Goal: Task Accomplishment & Management: Manage account settings

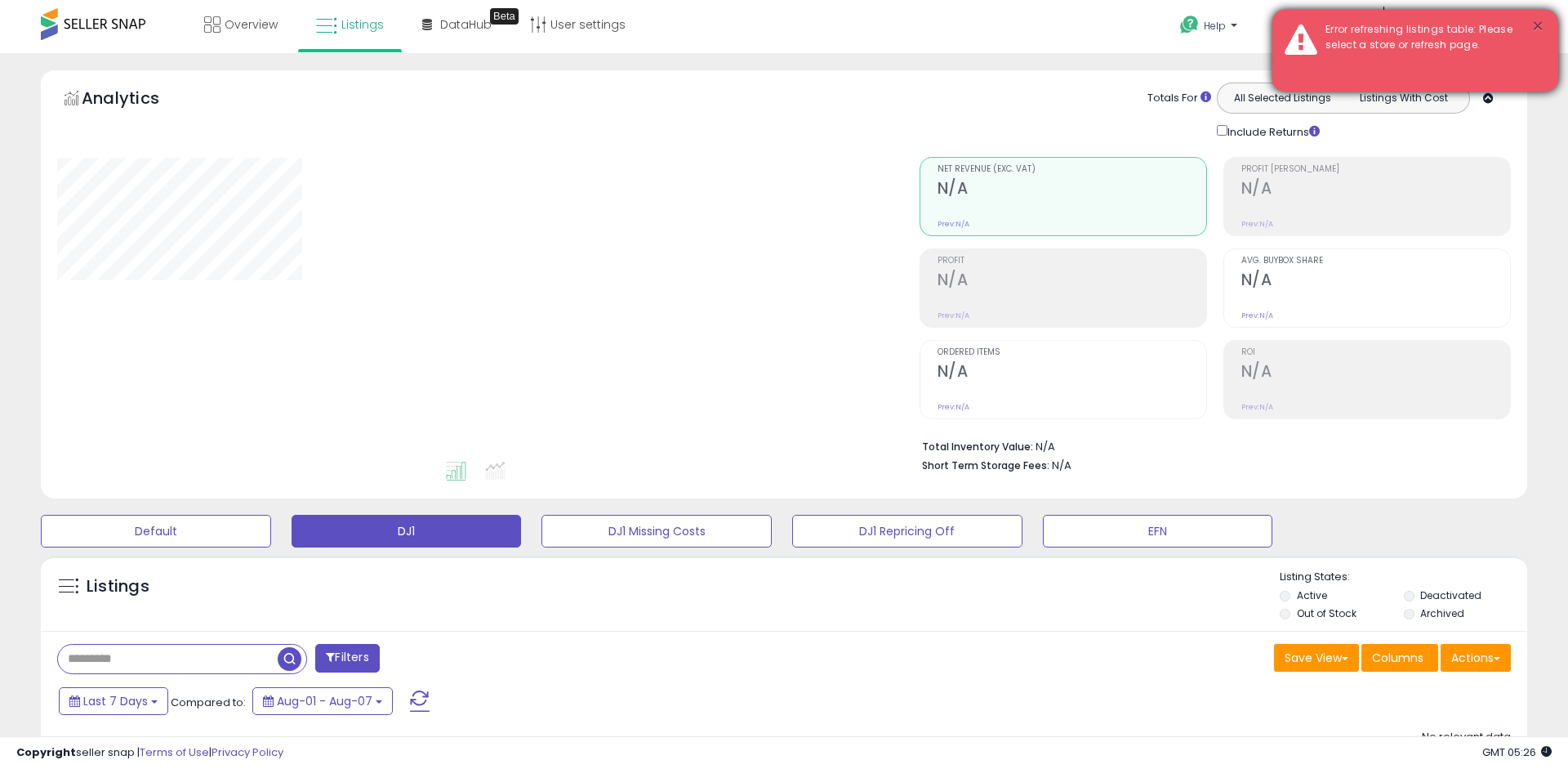
click at [1534, 23] on button "×" at bounding box center [1537, 26] width 13 height 21
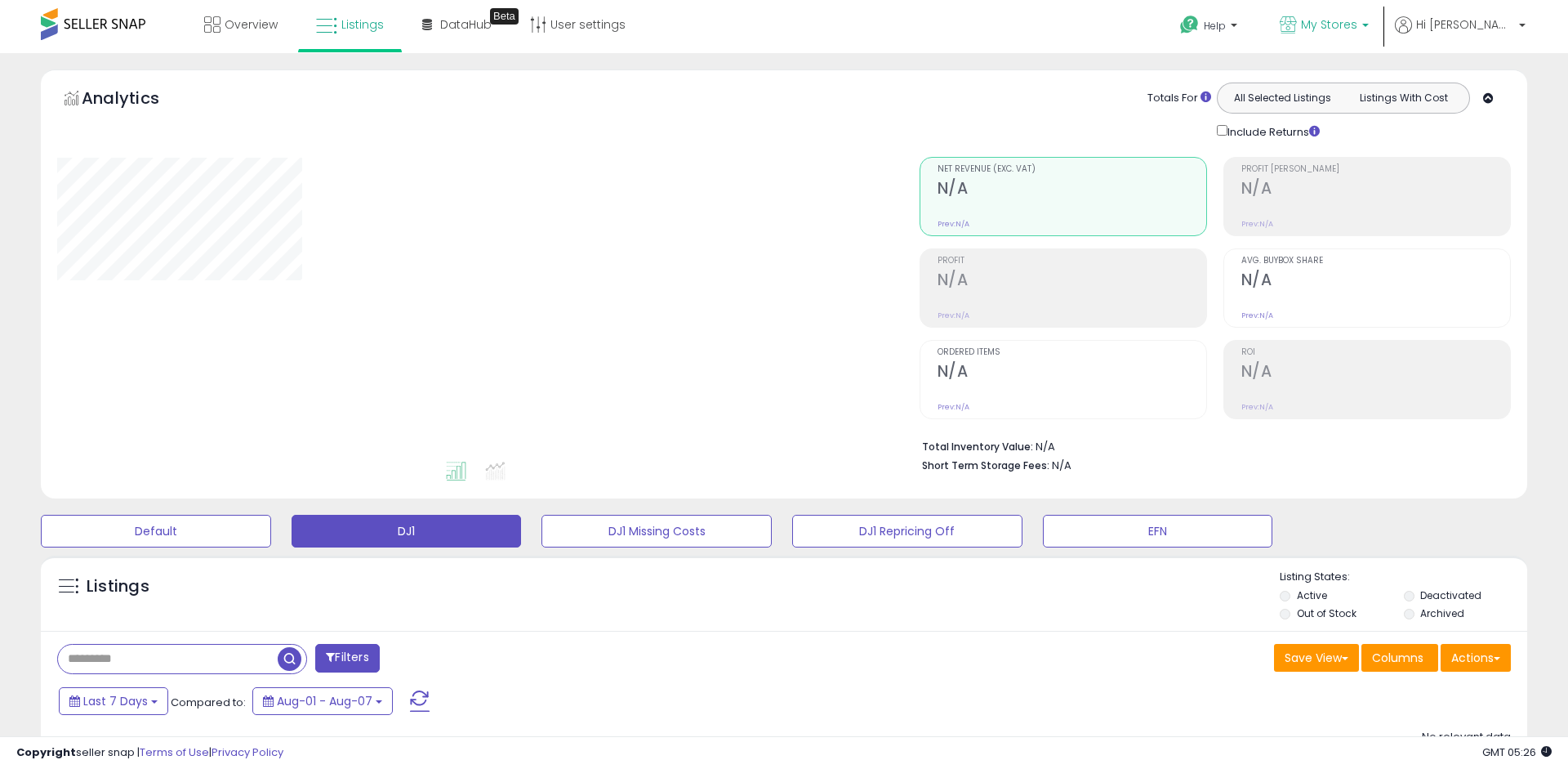
click at [1368, 24] on b at bounding box center [1365, 30] width 7 height 12
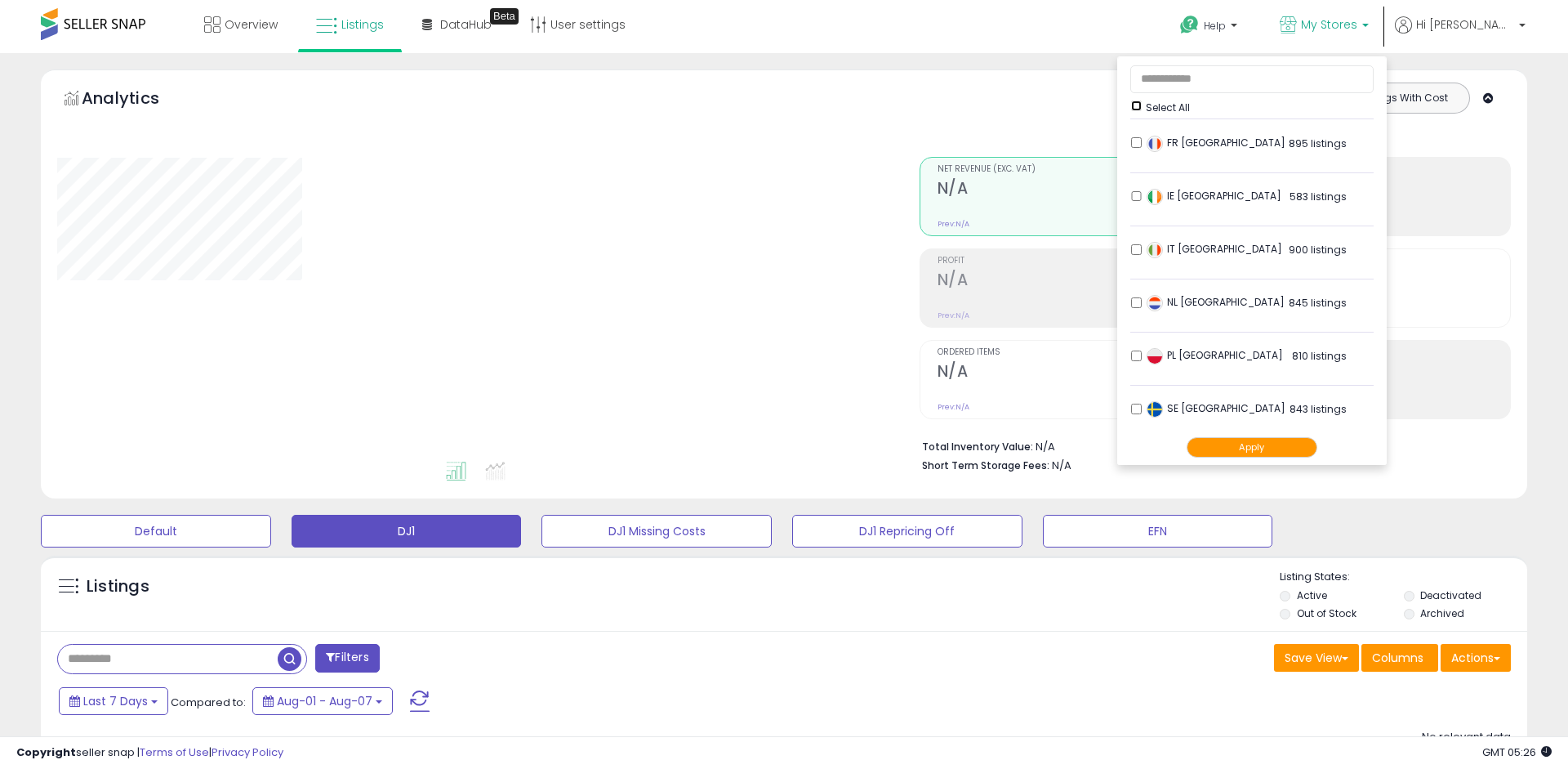
scroll to position [220, 0]
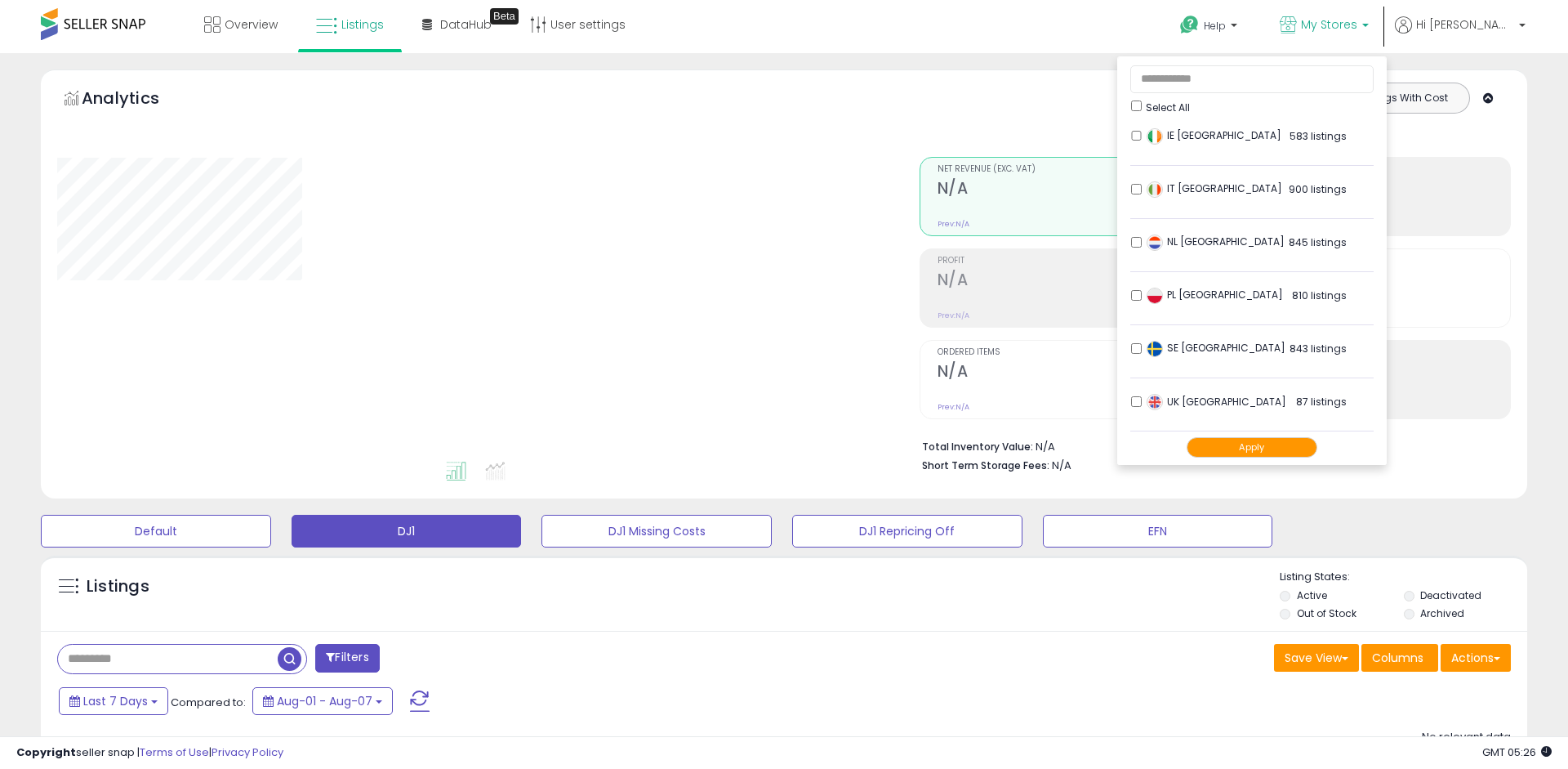
click at [1317, 447] on button "Apply" at bounding box center [1252, 447] width 130 height 21
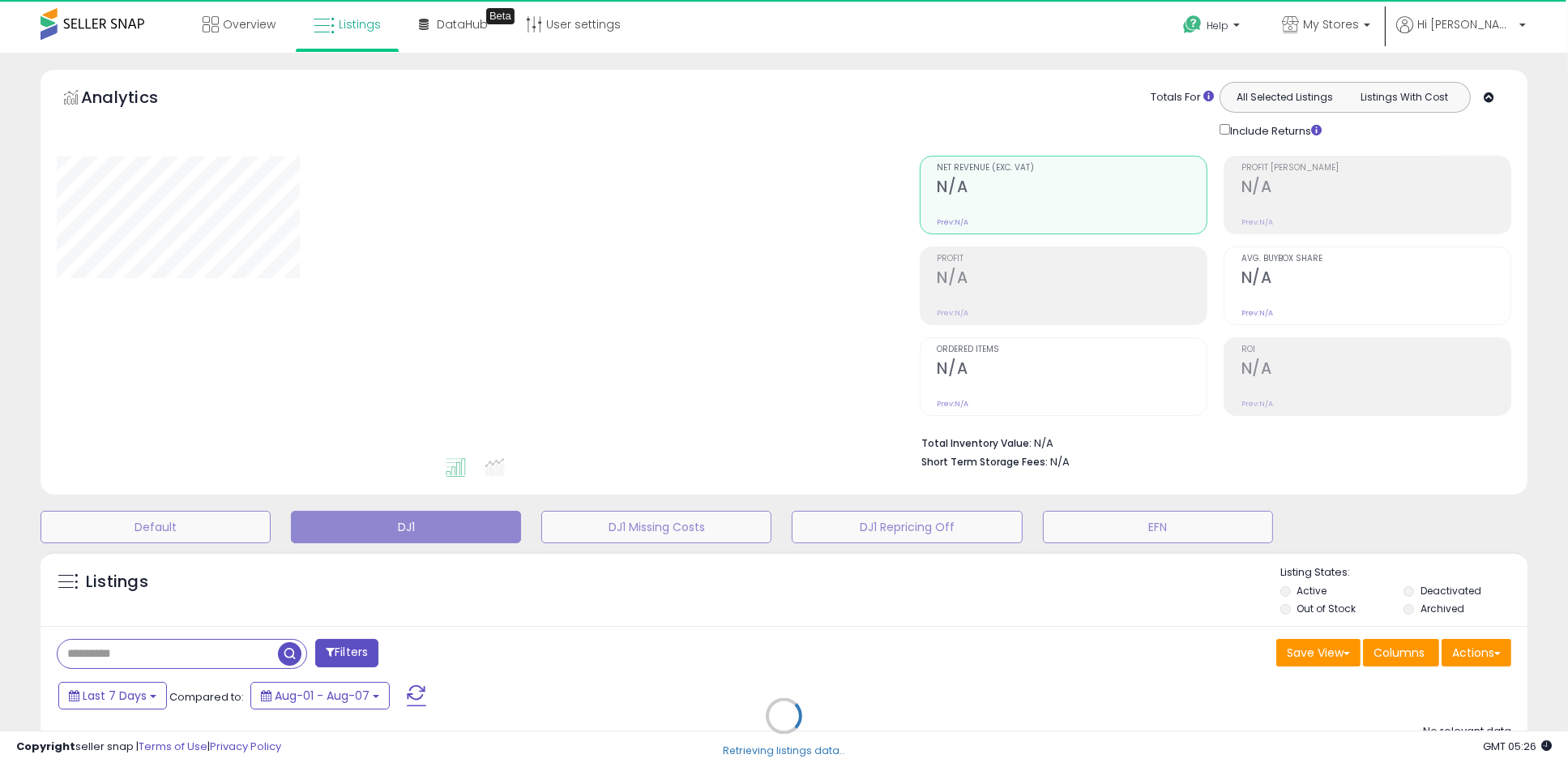
select select "**"
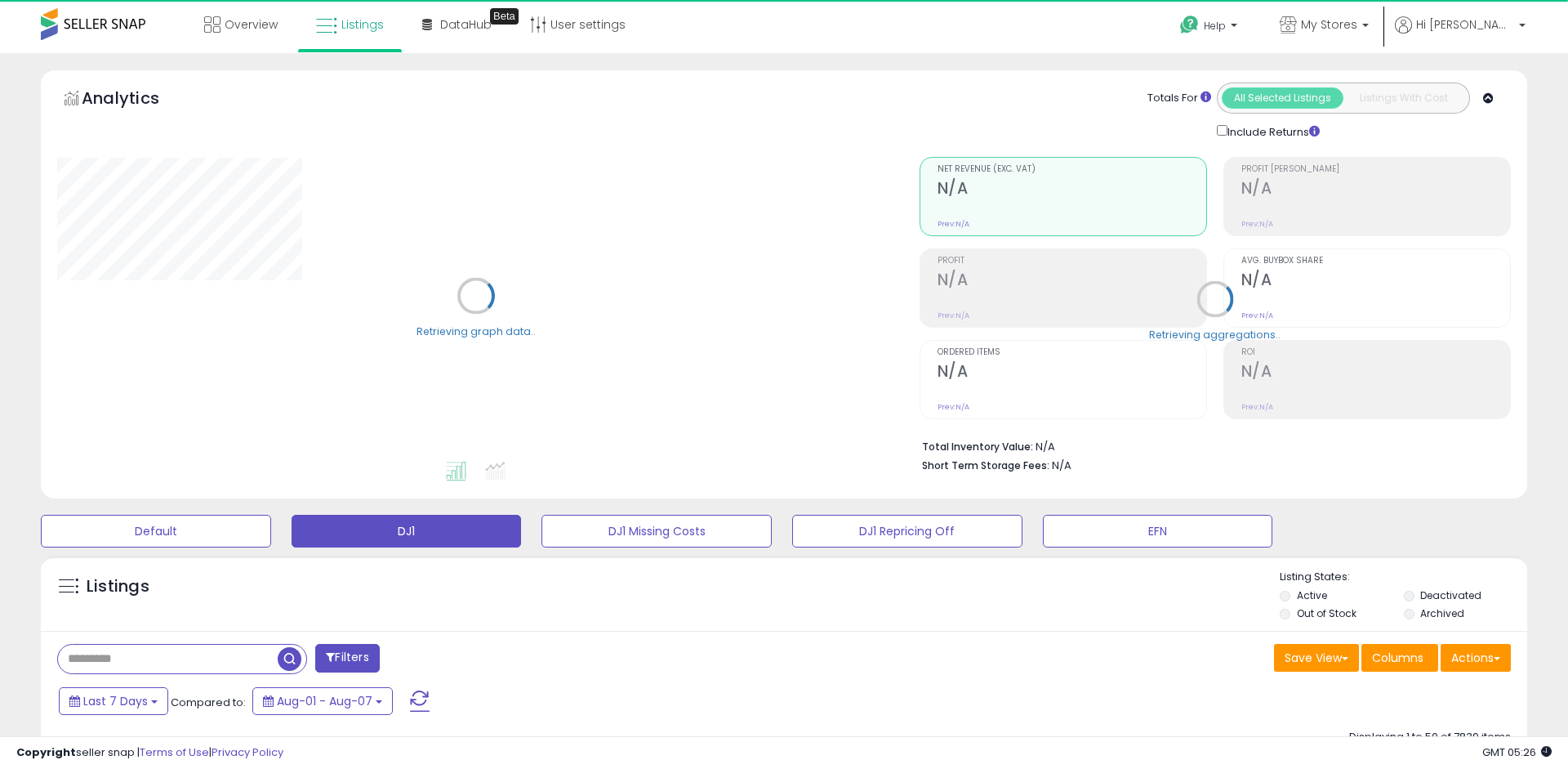
click at [1486, 98] on icon at bounding box center [1488, 98] width 11 height 11
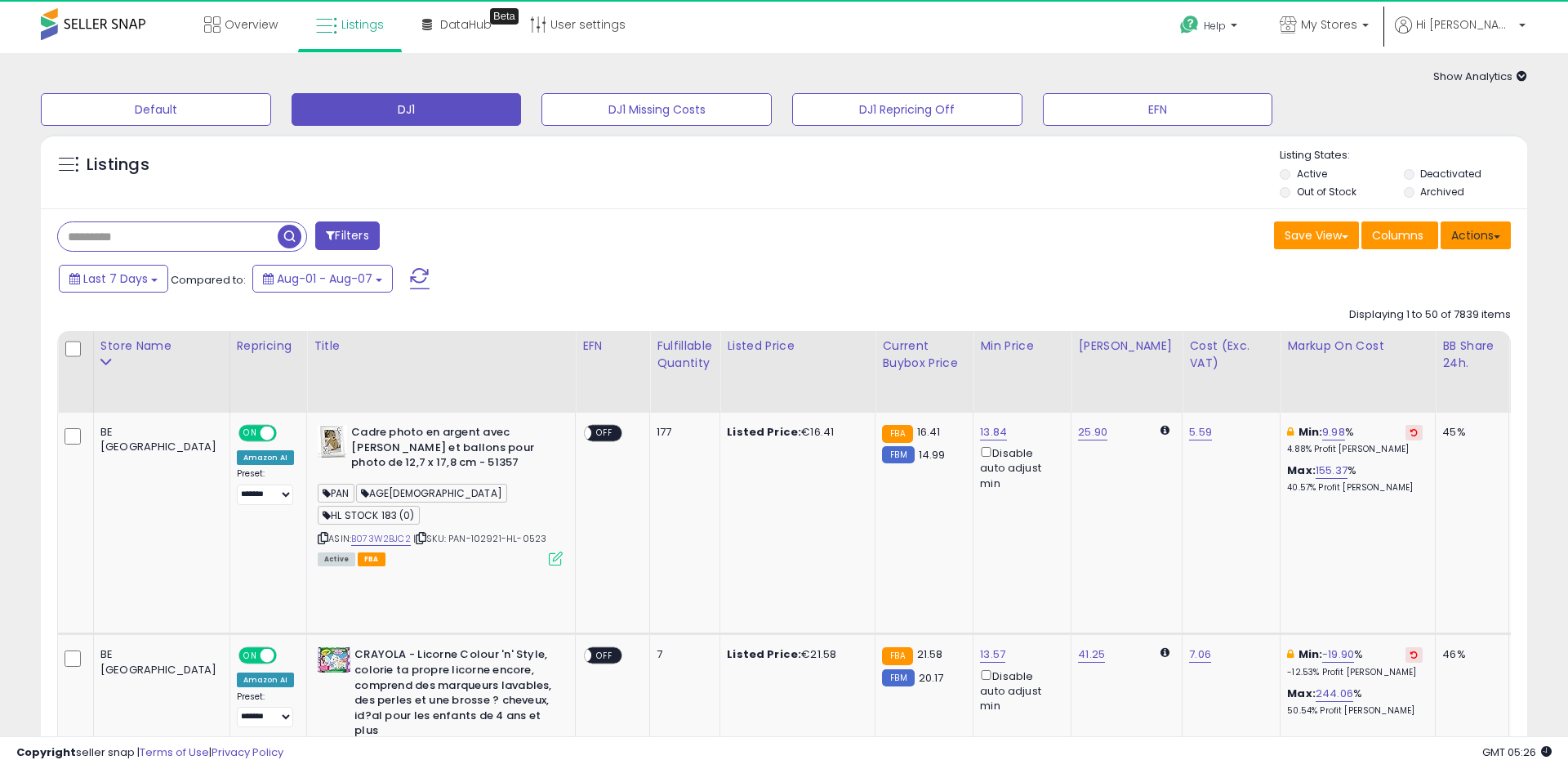
click at [1486, 236] on button "Actions" at bounding box center [1475, 235] width 70 height 28
click at [1444, 338] on link "Export All Columns" at bounding box center [1409, 339] width 179 height 26
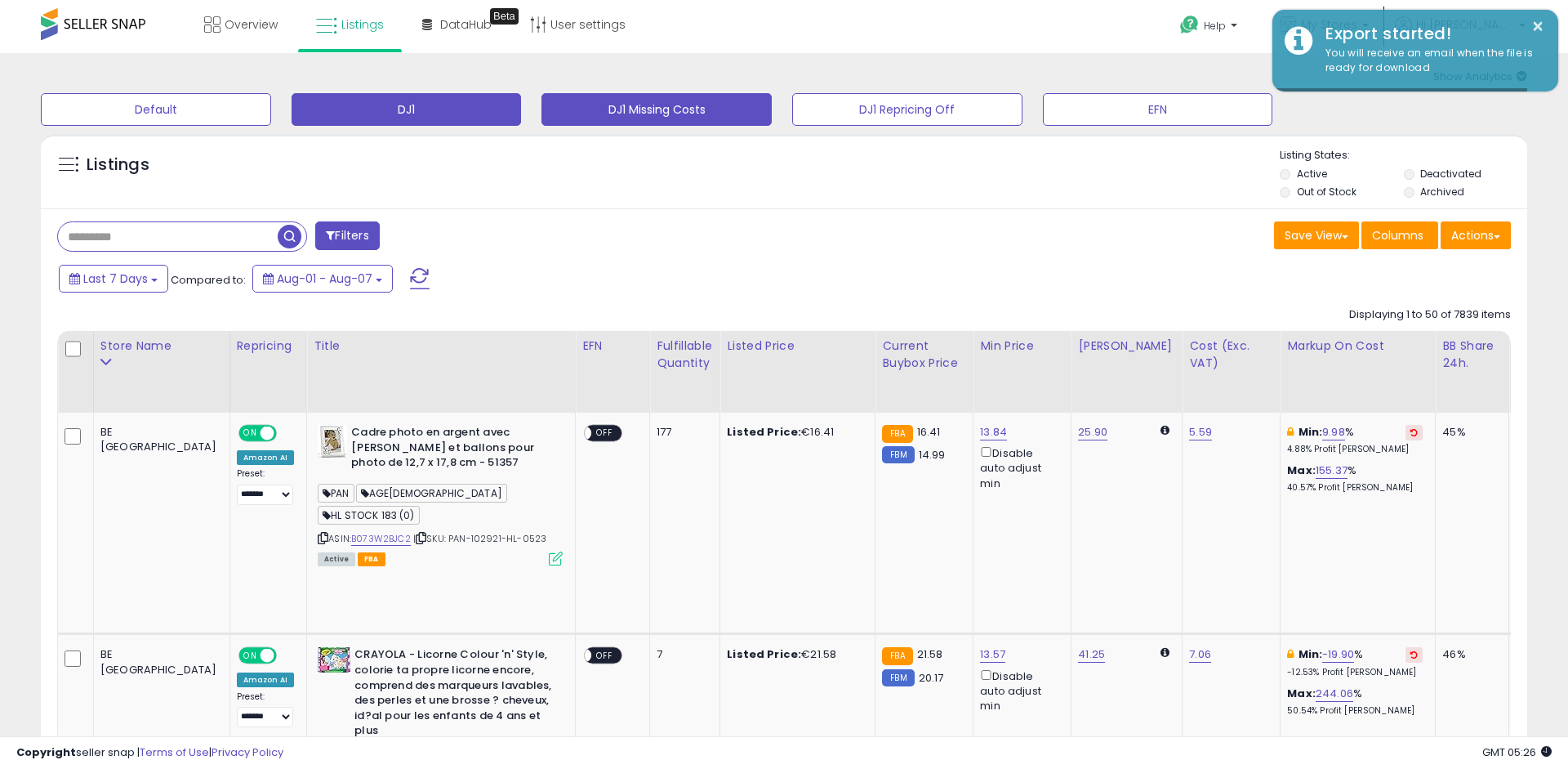
click at [271, 105] on button "DJ1 Missing Costs" at bounding box center [156, 110] width 230 height 33
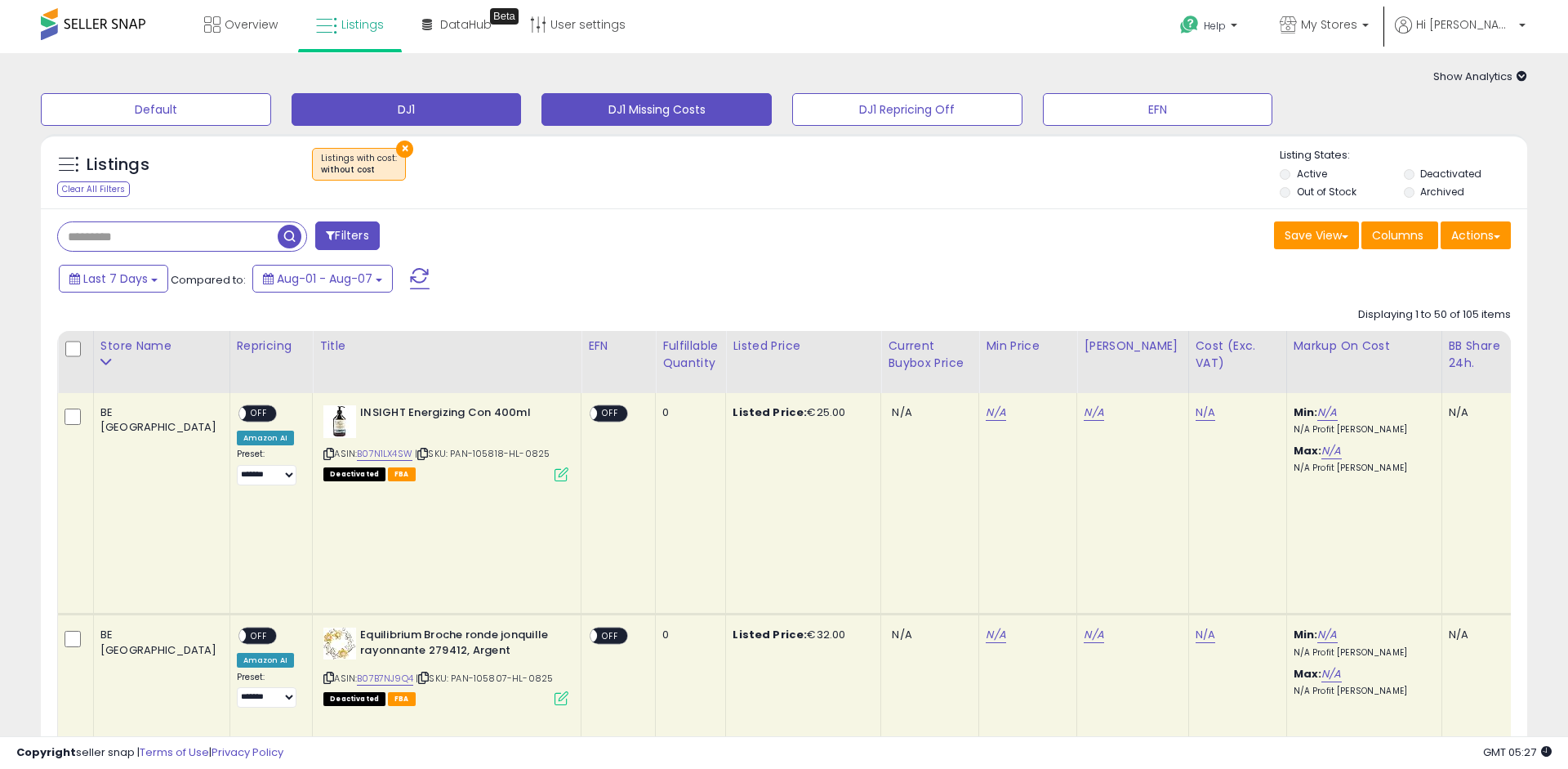
click at [271, 108] on button "DJ1" at bounding box center [156, 110] width 230 height 33
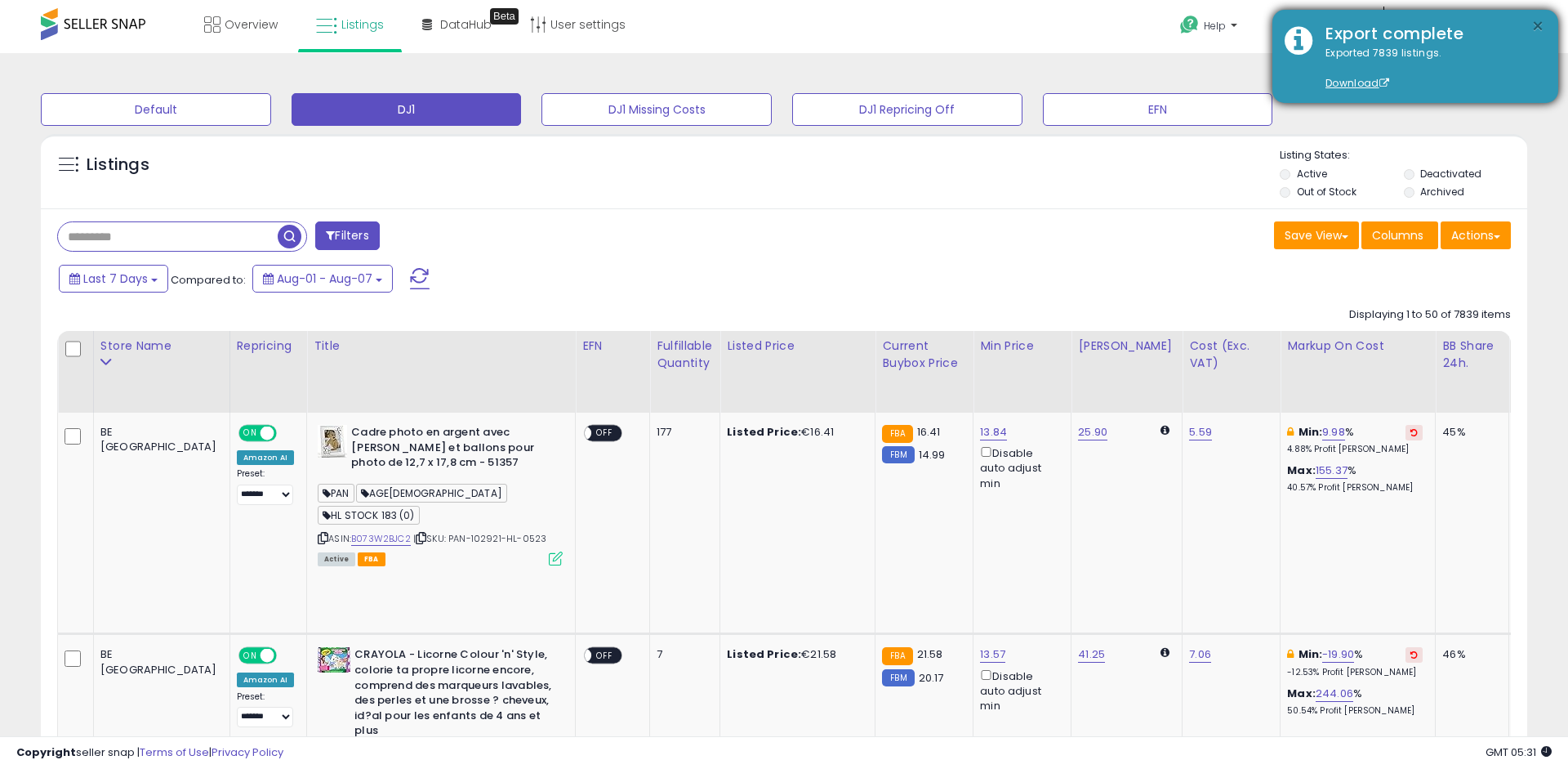
click at [1542, 20] on button "×" at bounding box center [1537, 26] width 13 height 21
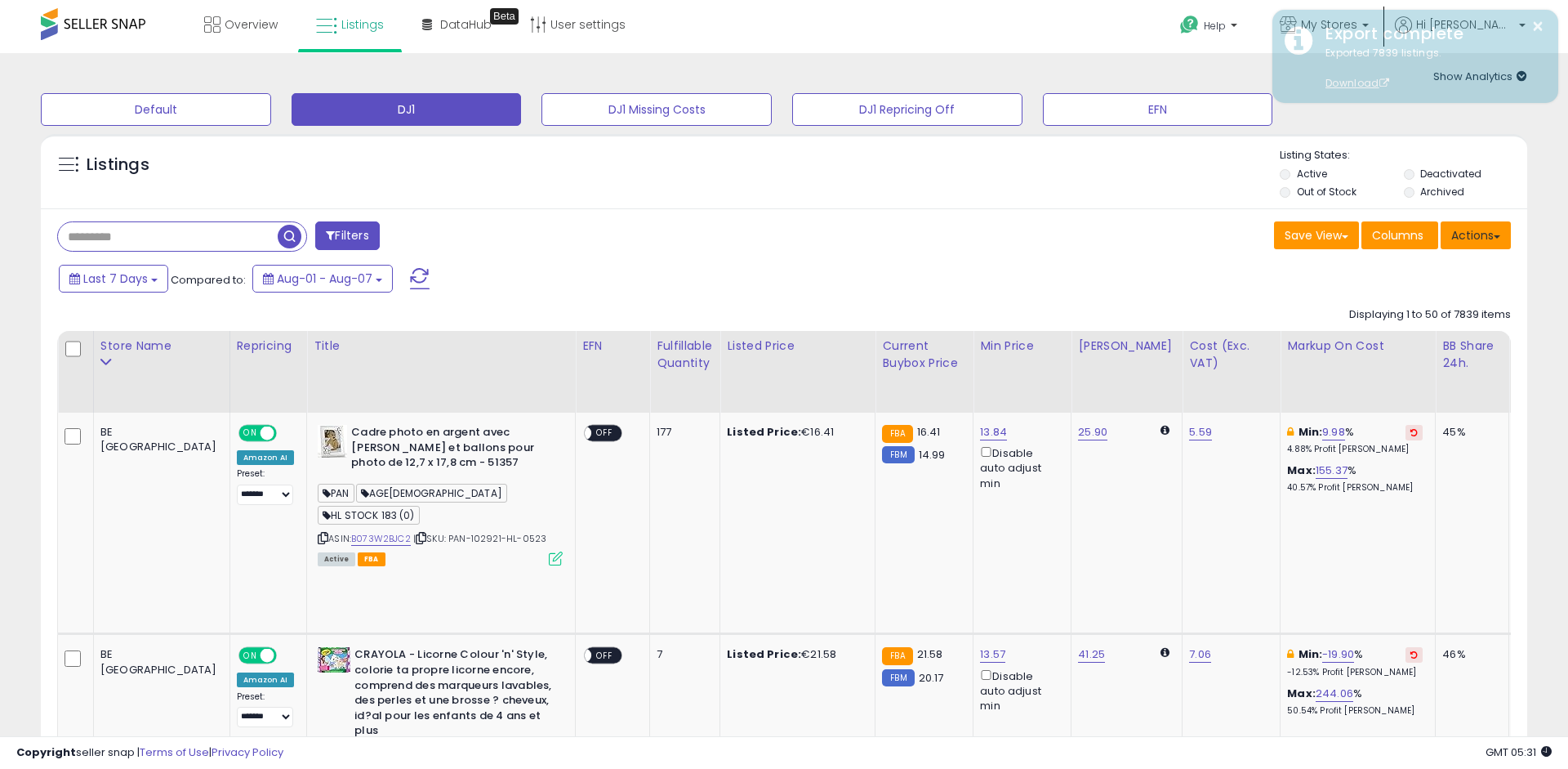
click at [1502, 240] on button "Actions" at bounding box center [1475, 235] width 70 height 28
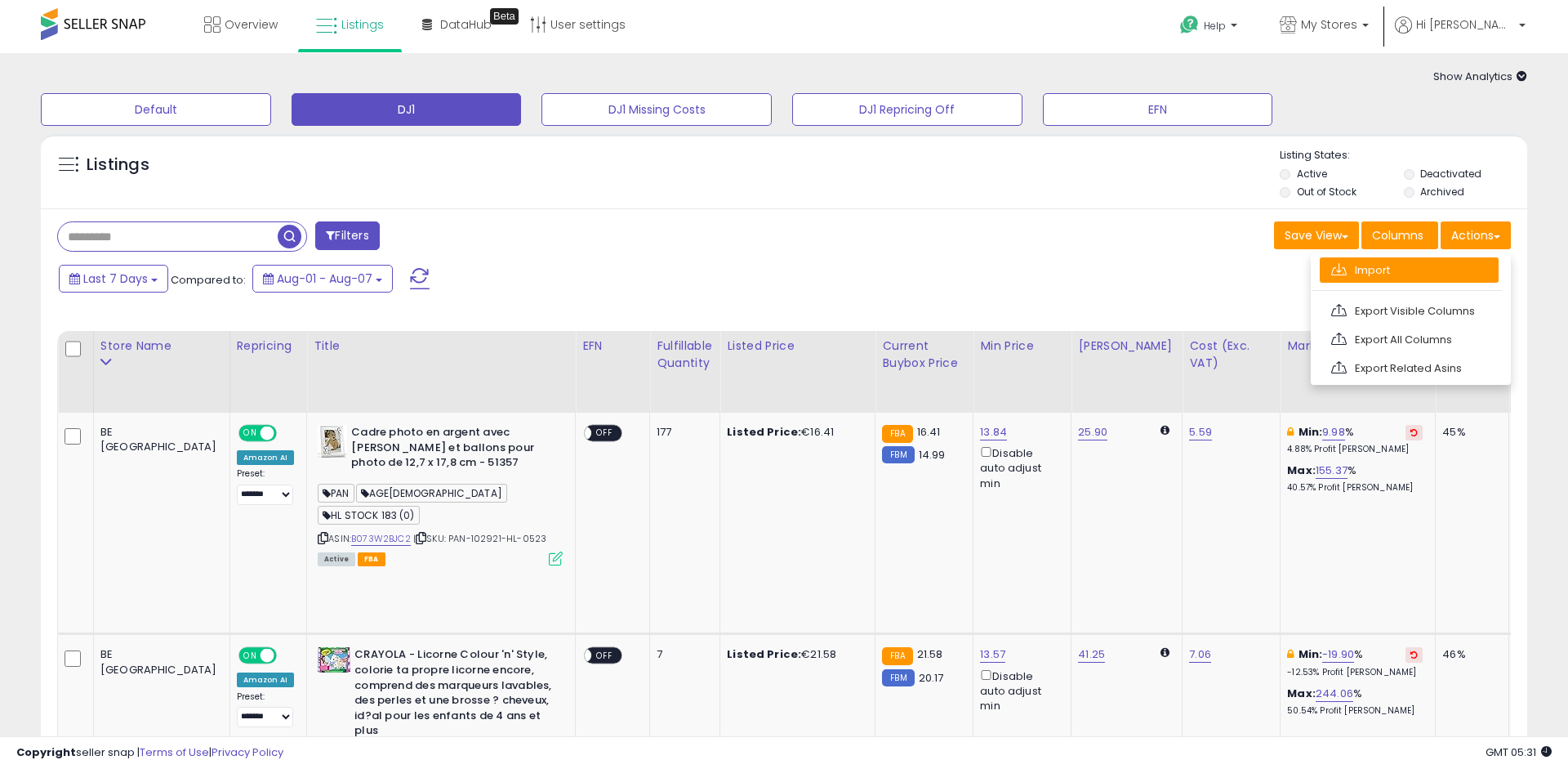
click at [1474, 264] on link "Import" at bounding box center [1409, 270] width 179 height 26
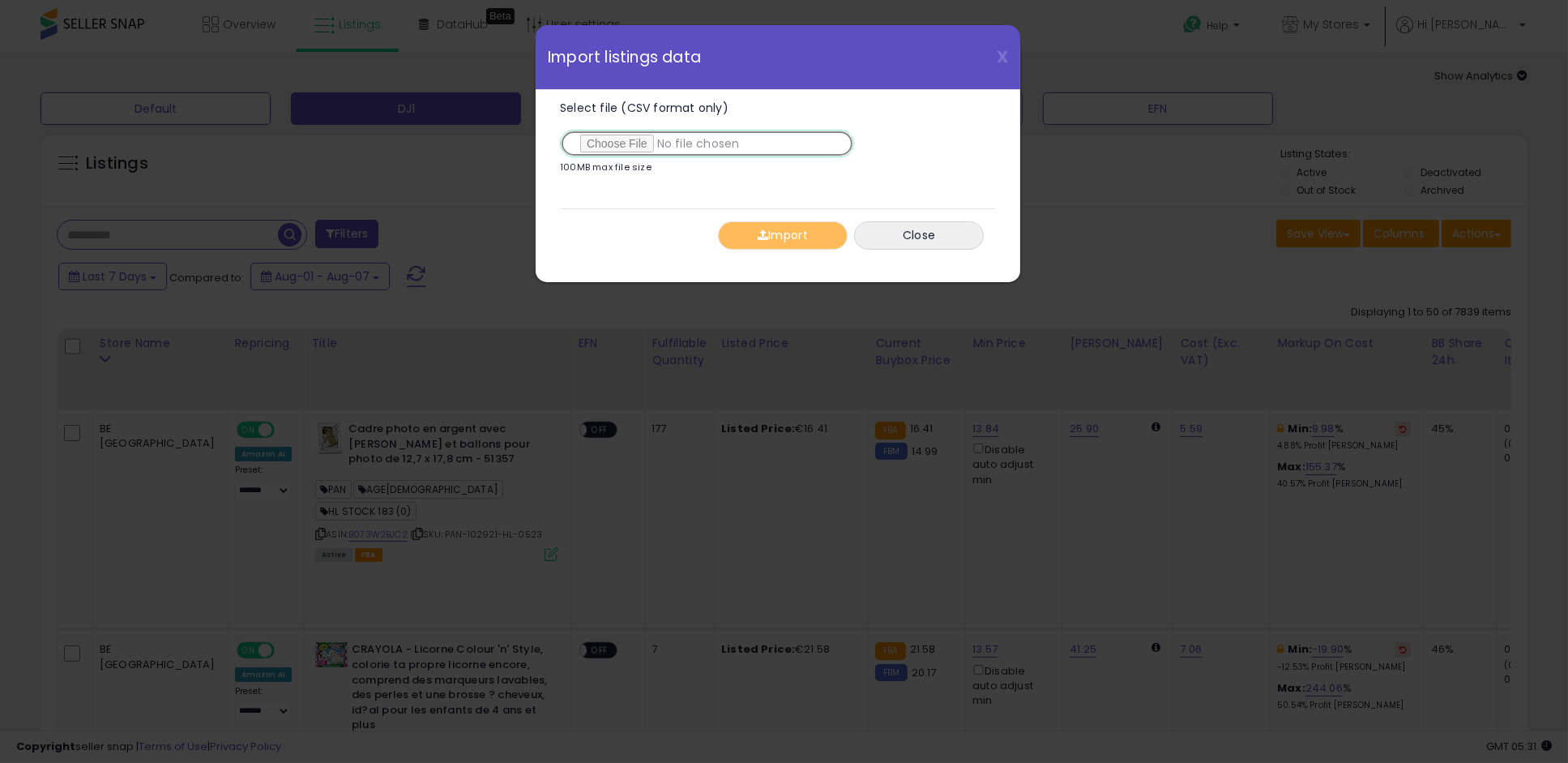
click at [606, 130] on input "Select file (CSV format only)" at bounding box center [706, 143] width 294 height 28
type input "**********"
click at [775, 222] on button "Import" at bounding box center [782, 235] width 129 height 29
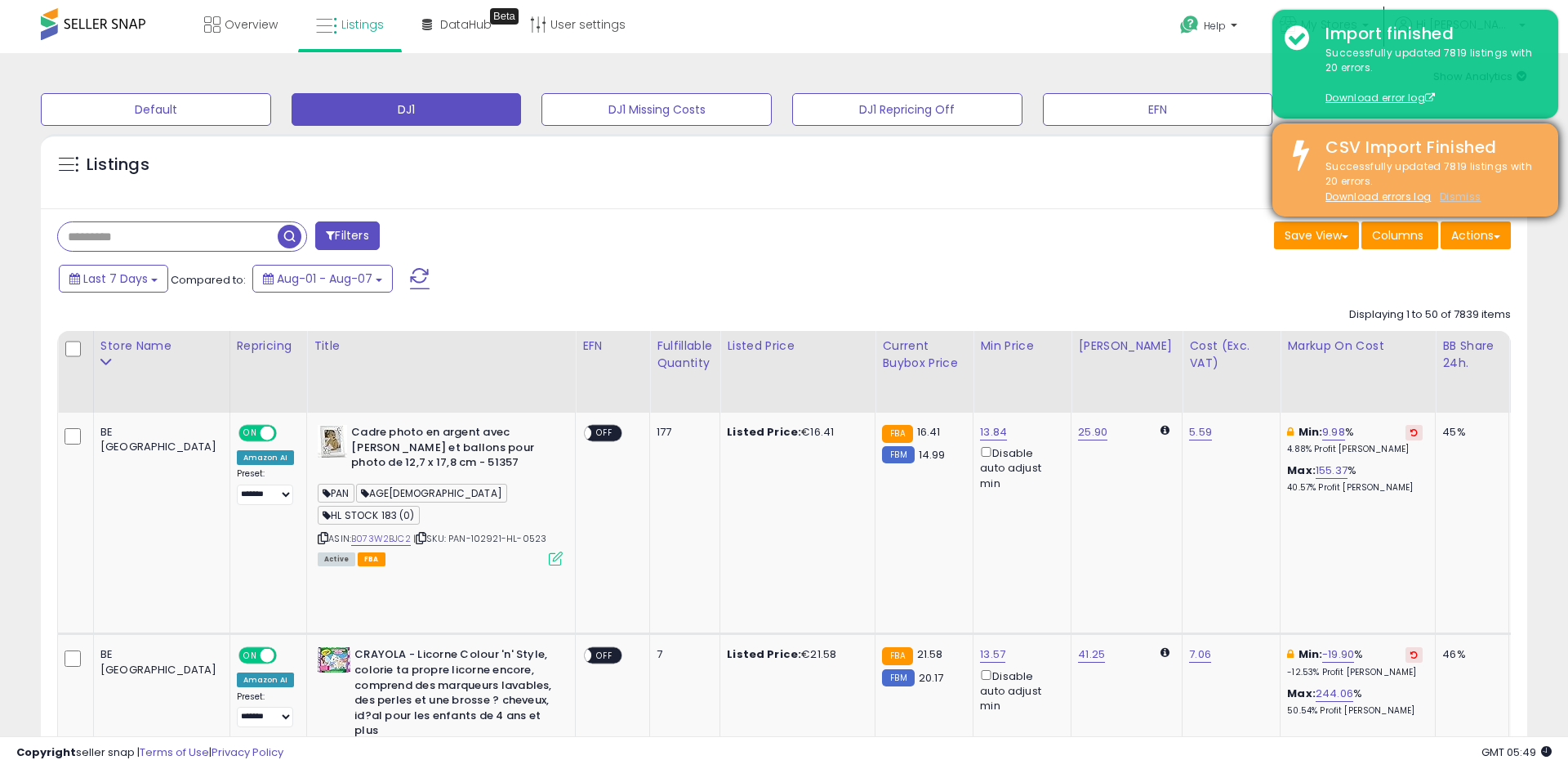
click at [1464, 201] on u "Dismiss" at bounding box center [1460, 196] width 41 height 14
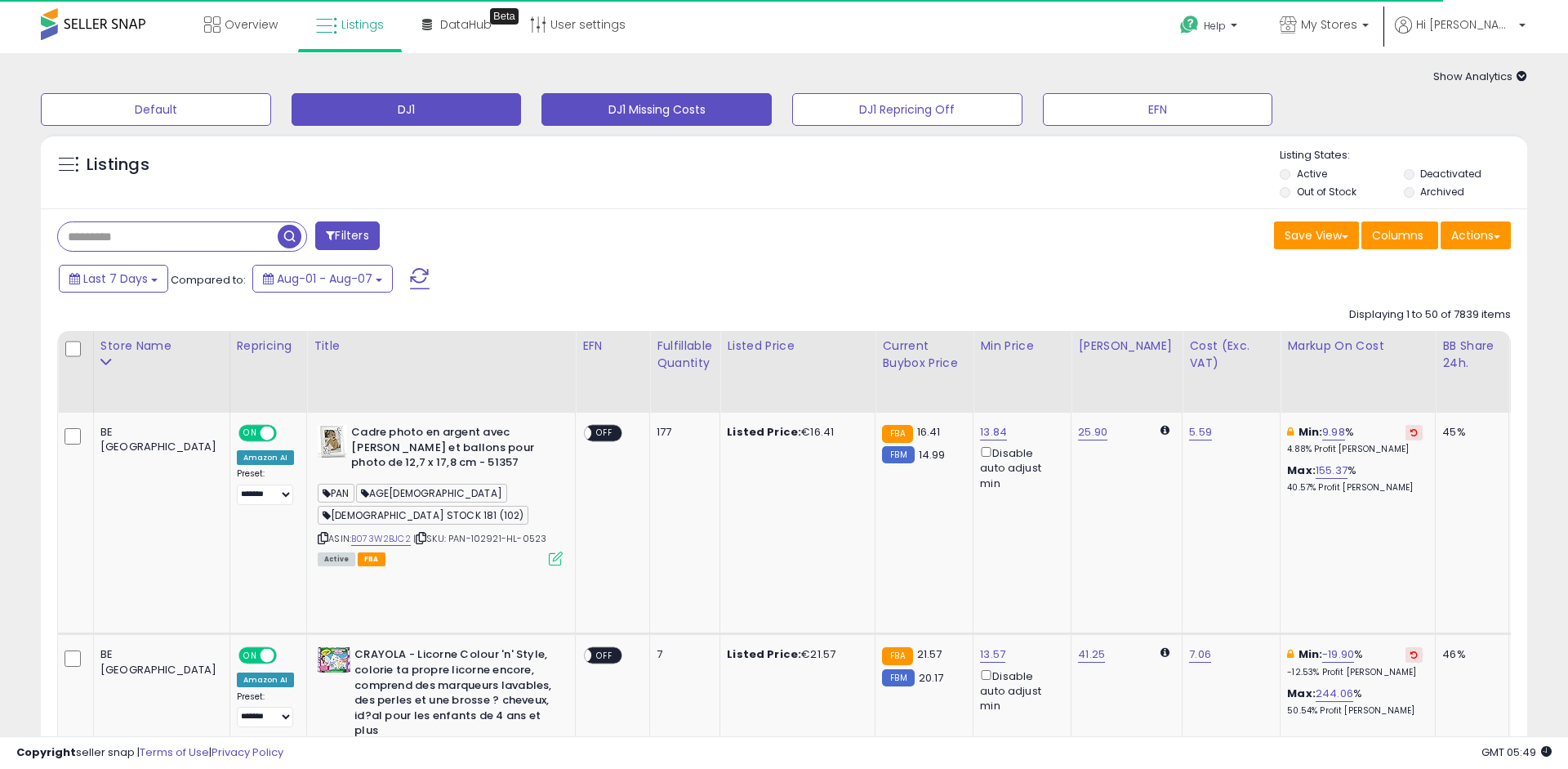
click at [271, 106] on button "DJ1 Missing Costs" at bounding box center [156, 110] width 230 height 33
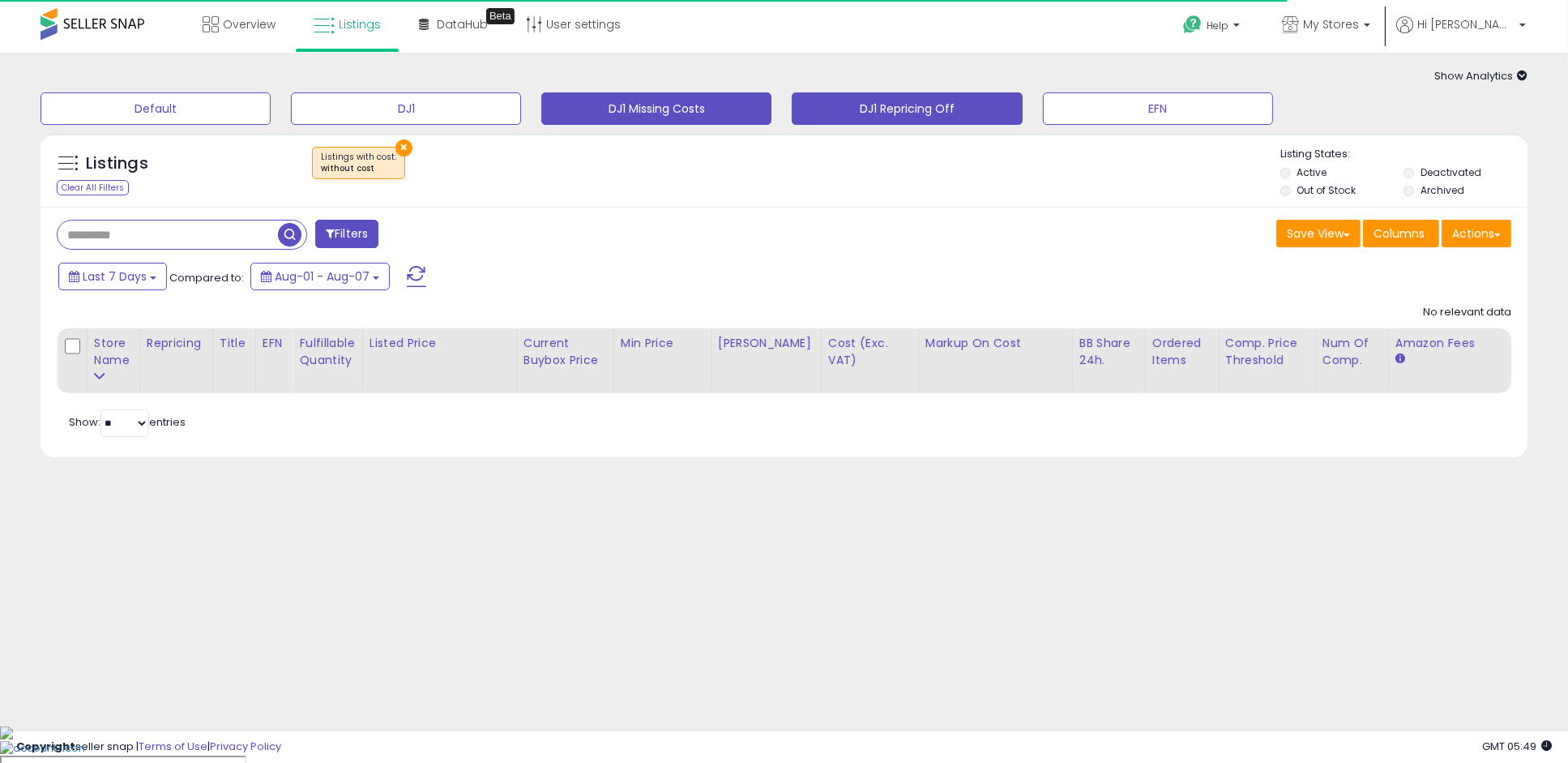
click at [271, 104] on button "DJ1 Repricing Off" at bounding box center [155, 109] width 230 height 33
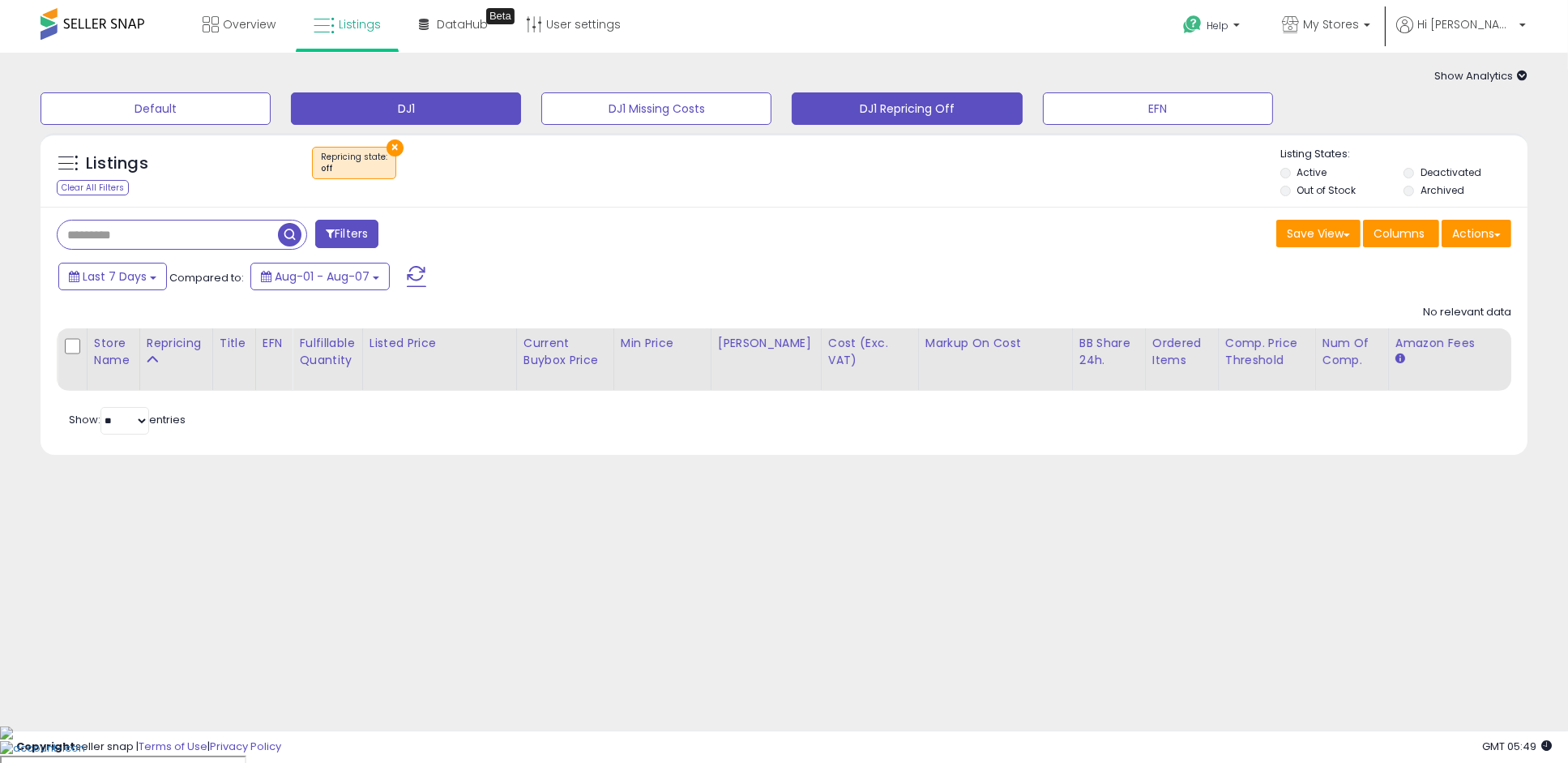
click at [271, 107] on button "DJ1" at bounding box center [155, 109] width 230 height 33
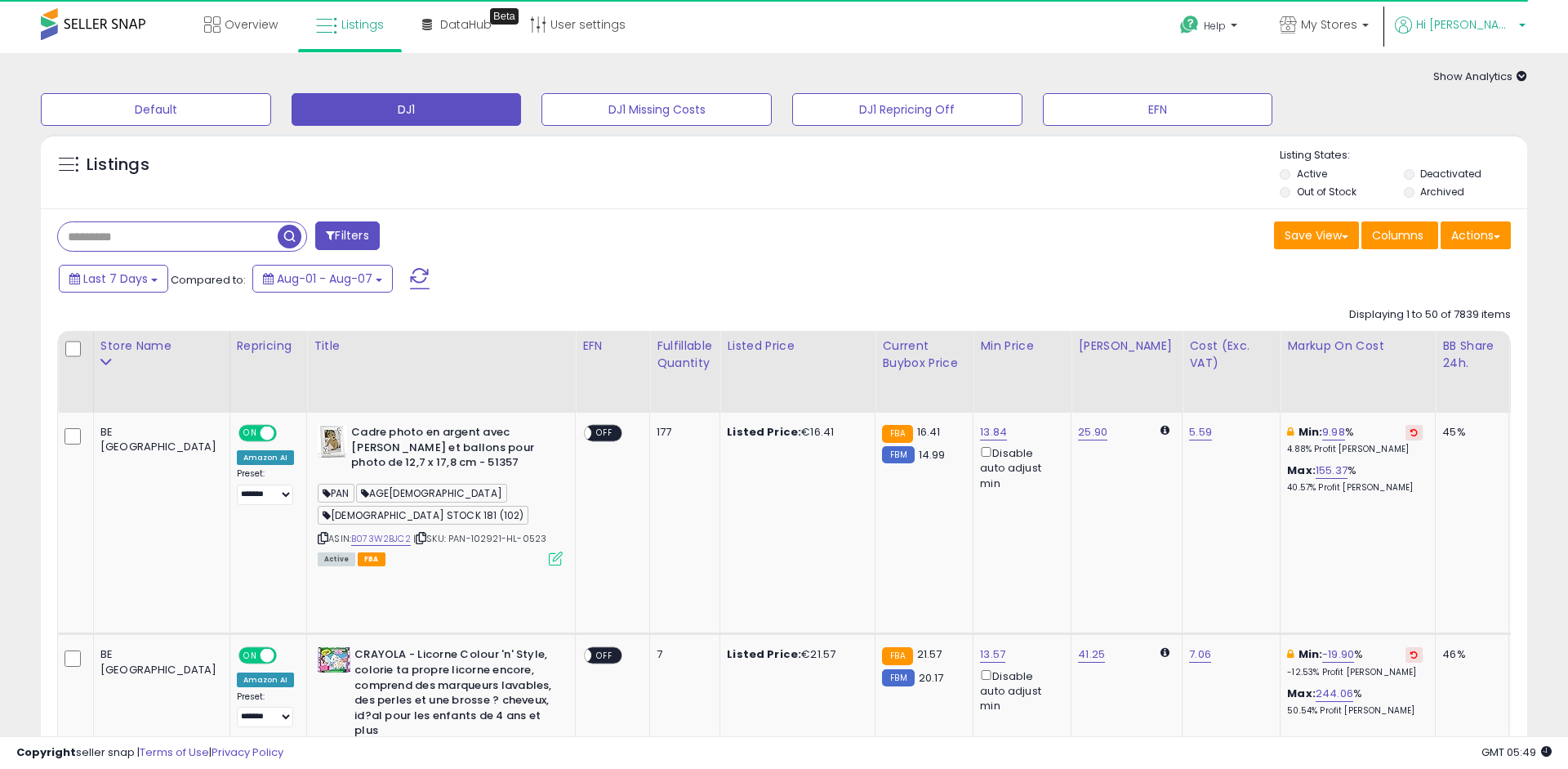
click at [1520, 26] on b at bounding box center [1523, 30] width 7 height 12
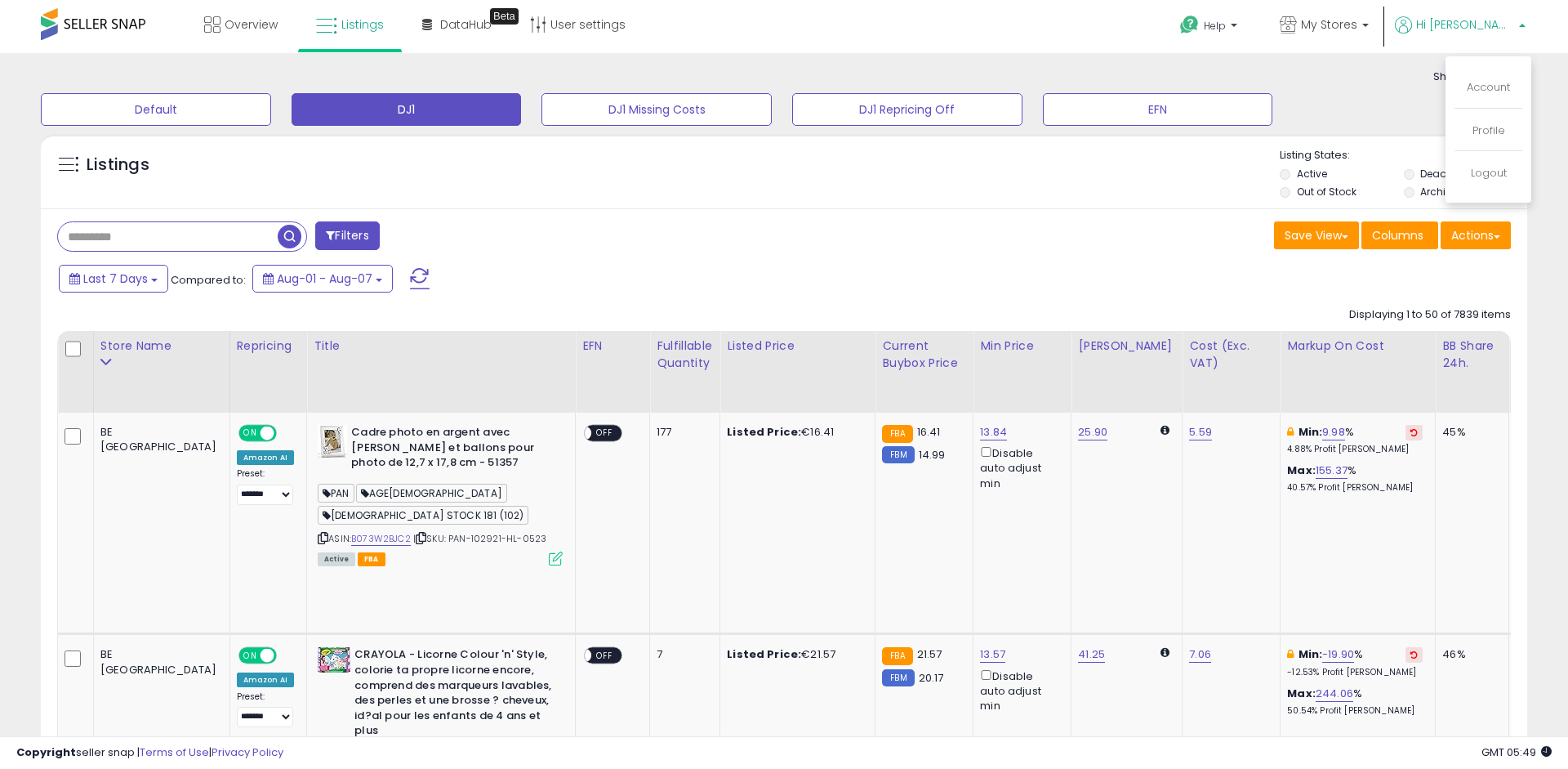
click at [990, 249] on div "Save View Save As New View Columns Actions [GEOGRAPHIC_DATA]" at bounding box center [1153, 237] width 739 height 32
click at [1521, 75] on icon at bounding box center [1522, 76] width 11 height 11
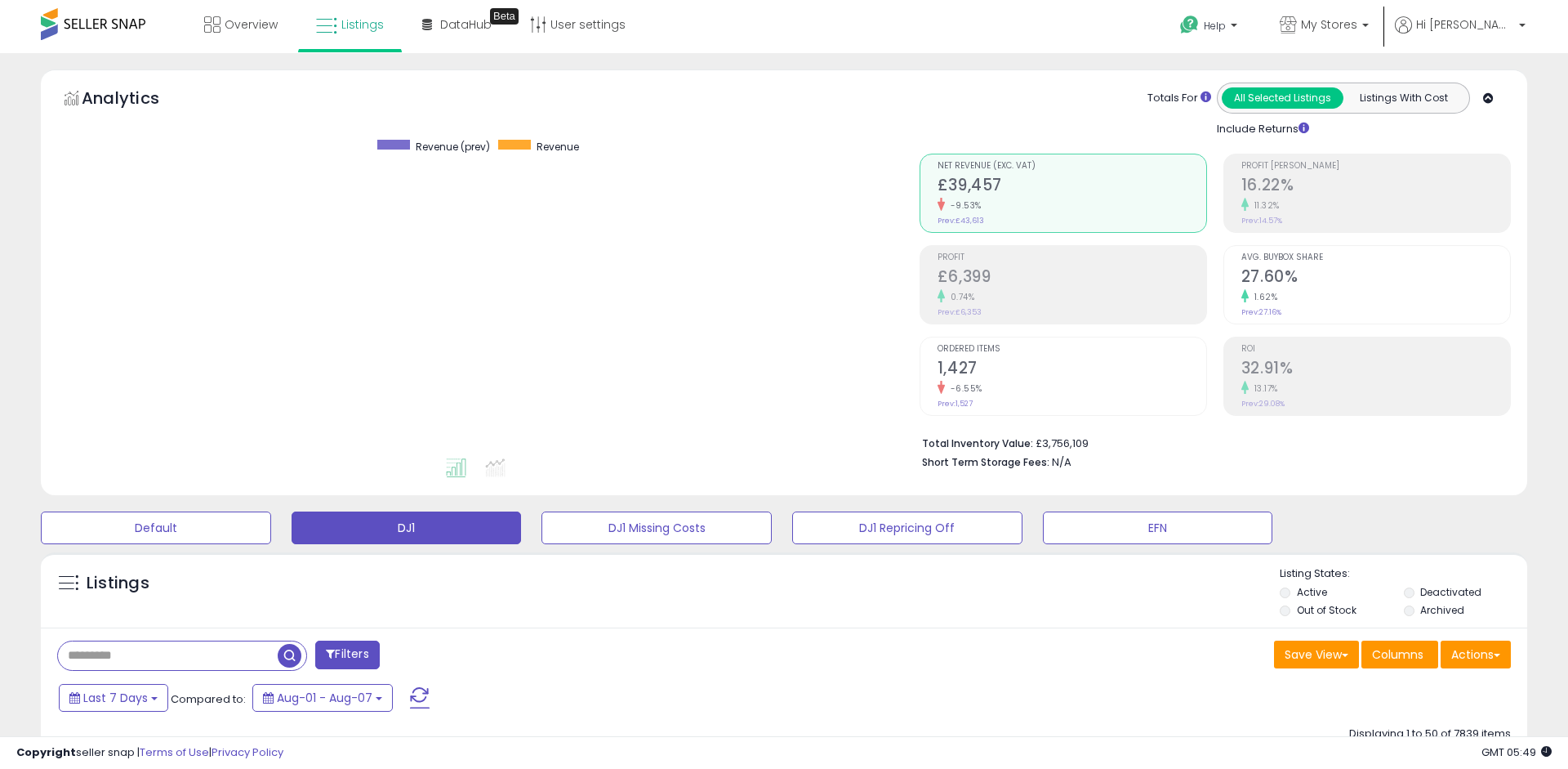
scroll to position [334, 863]
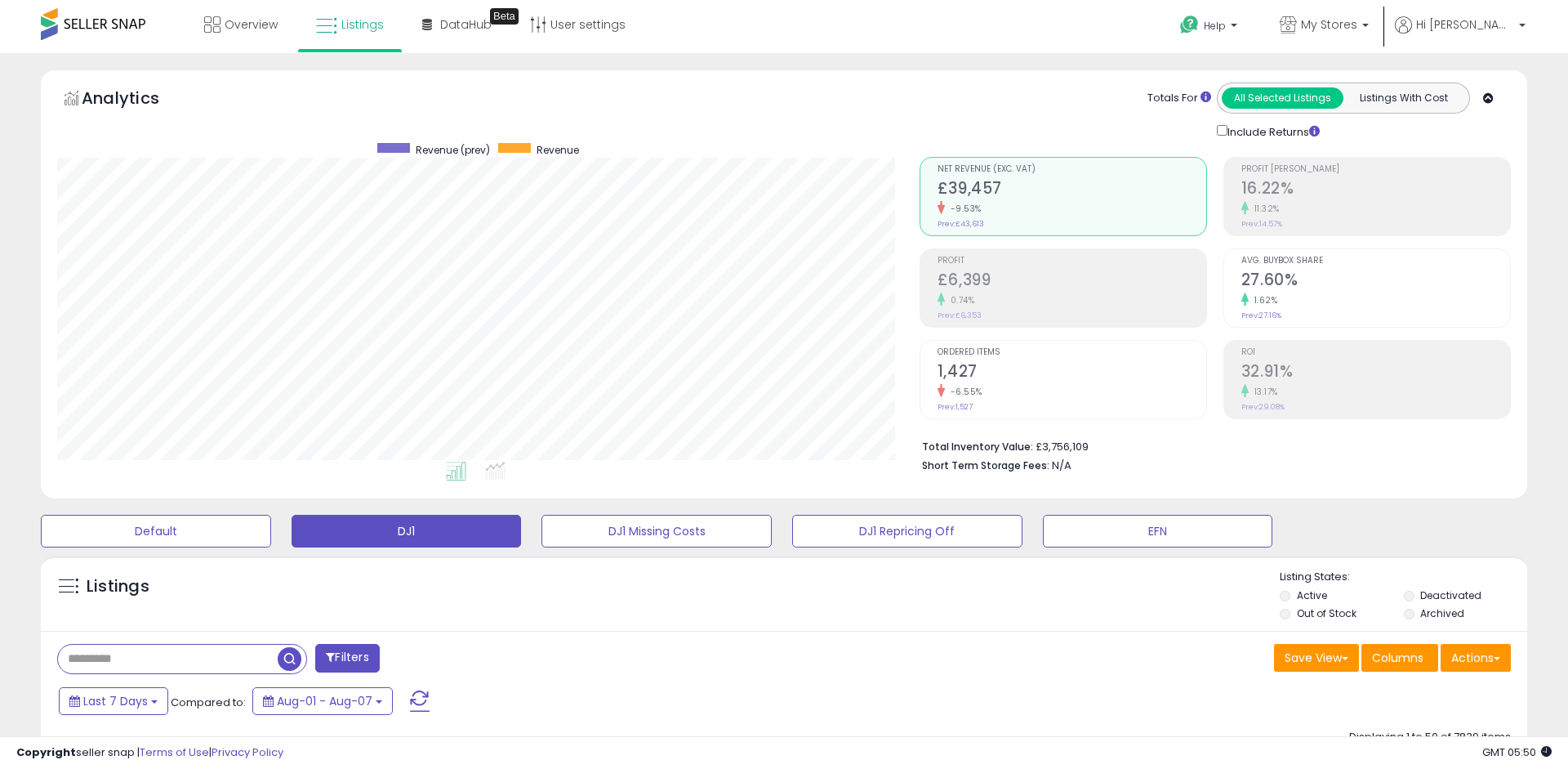
click at [1486, 97] on icon at bounding box center [1488, 98] width 11 height 11
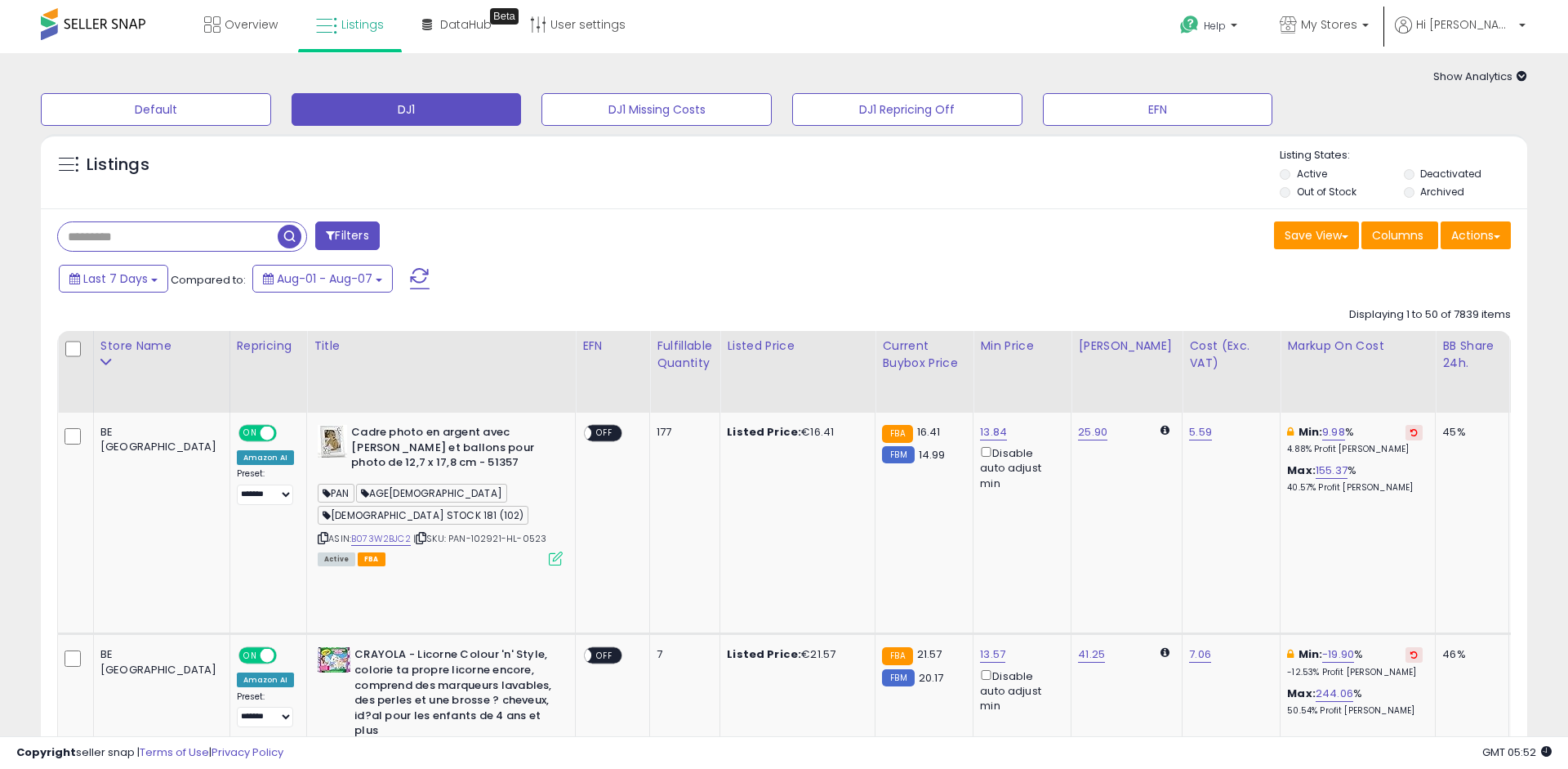
click at [239, 247] on input "text" at bounding box center [167, 236] width 219 height 29
paste input "**********"
type input "**********"
drag, startPoint x: 431, startPoint y: 247, endPoint x: 679, endPoint y: 254, distance: 248.1
click at [431, 247] on span "button" at bounding box center [432, 236] width 24 height 24
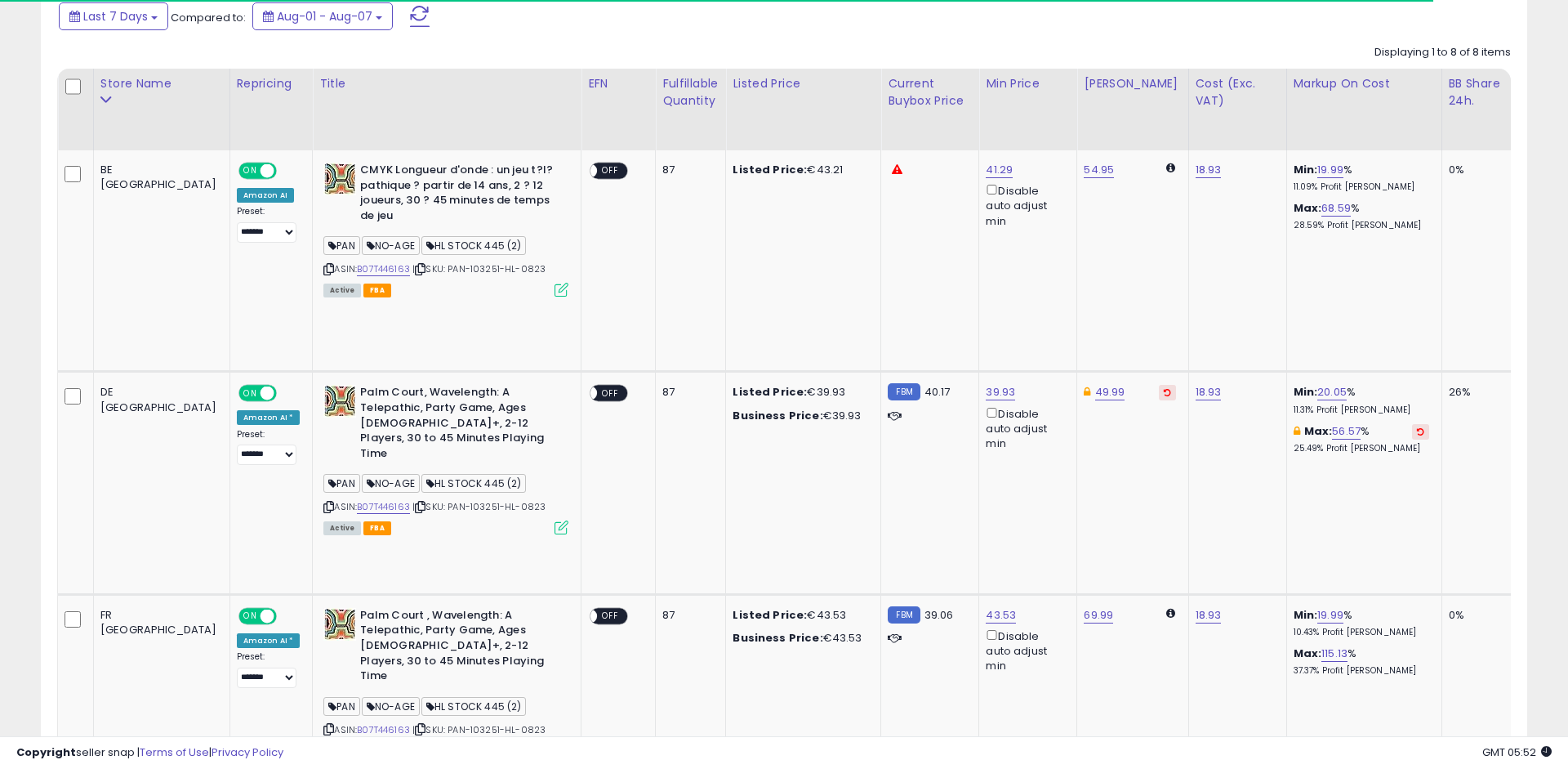
scroll to position [326, 0]
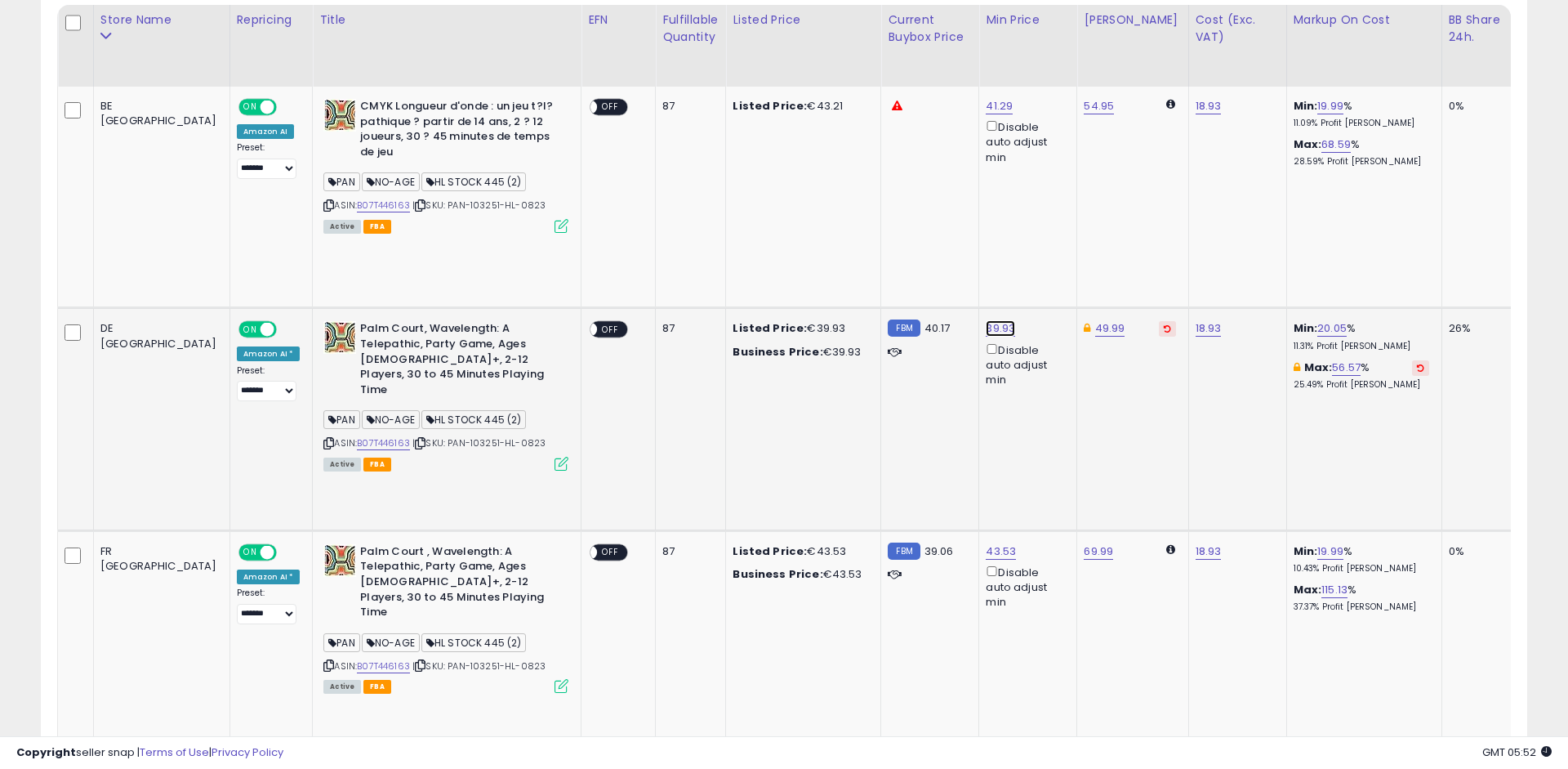
click at [986, 115] on link "39.93" at bounding box center [999, 106] width 27 height 17
drag, startPoint x: 915, startPoint y: 218, endPoint x: 752, endPoint y: 205, distance: 163.5
type input "*****"
click at [1005, 213] on button "submit" at bounding box center [991, 209] width 28 height 25
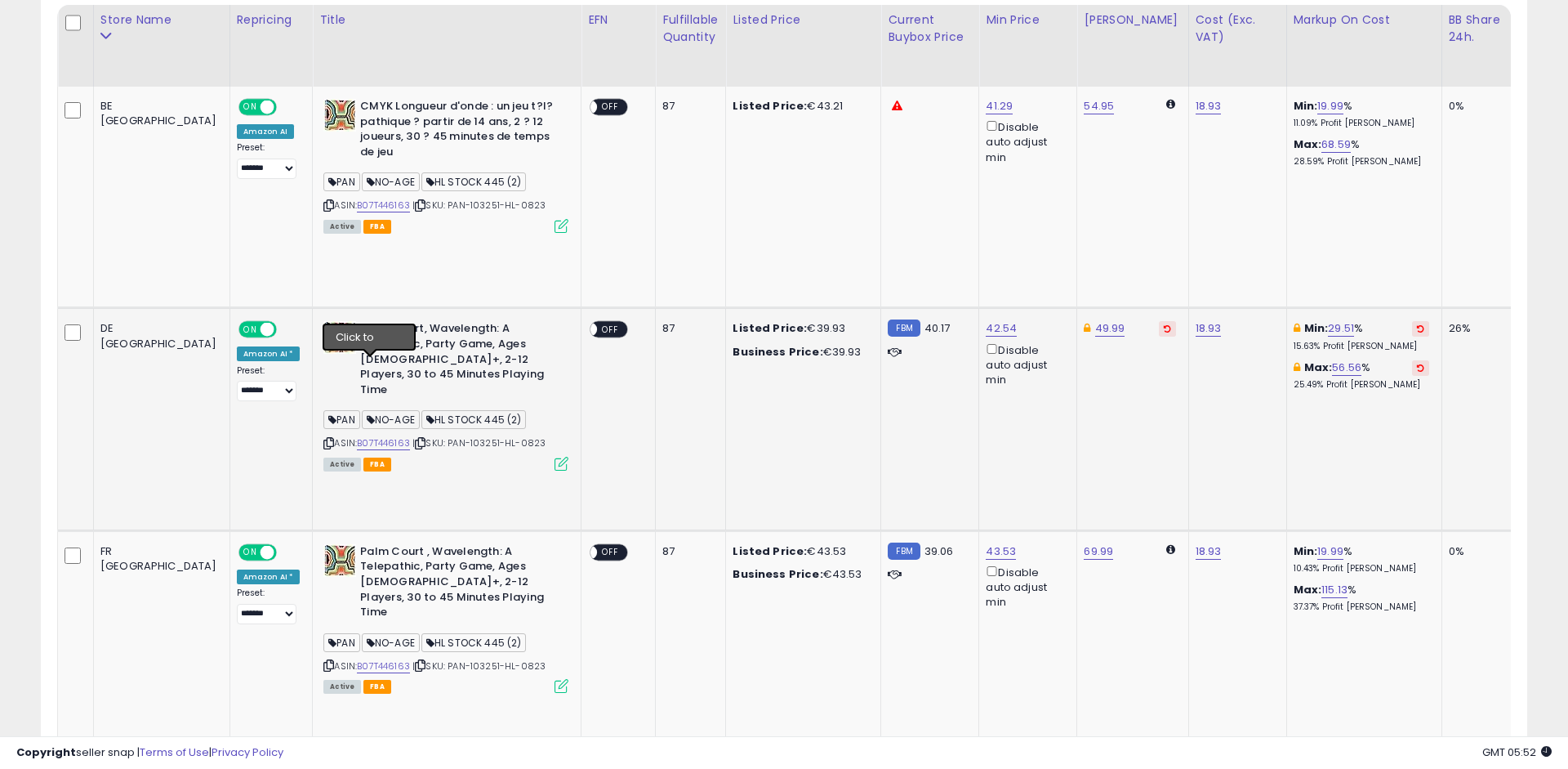
click at [415, 439] on icon at bounding box center [420, 443] width 11 height 9
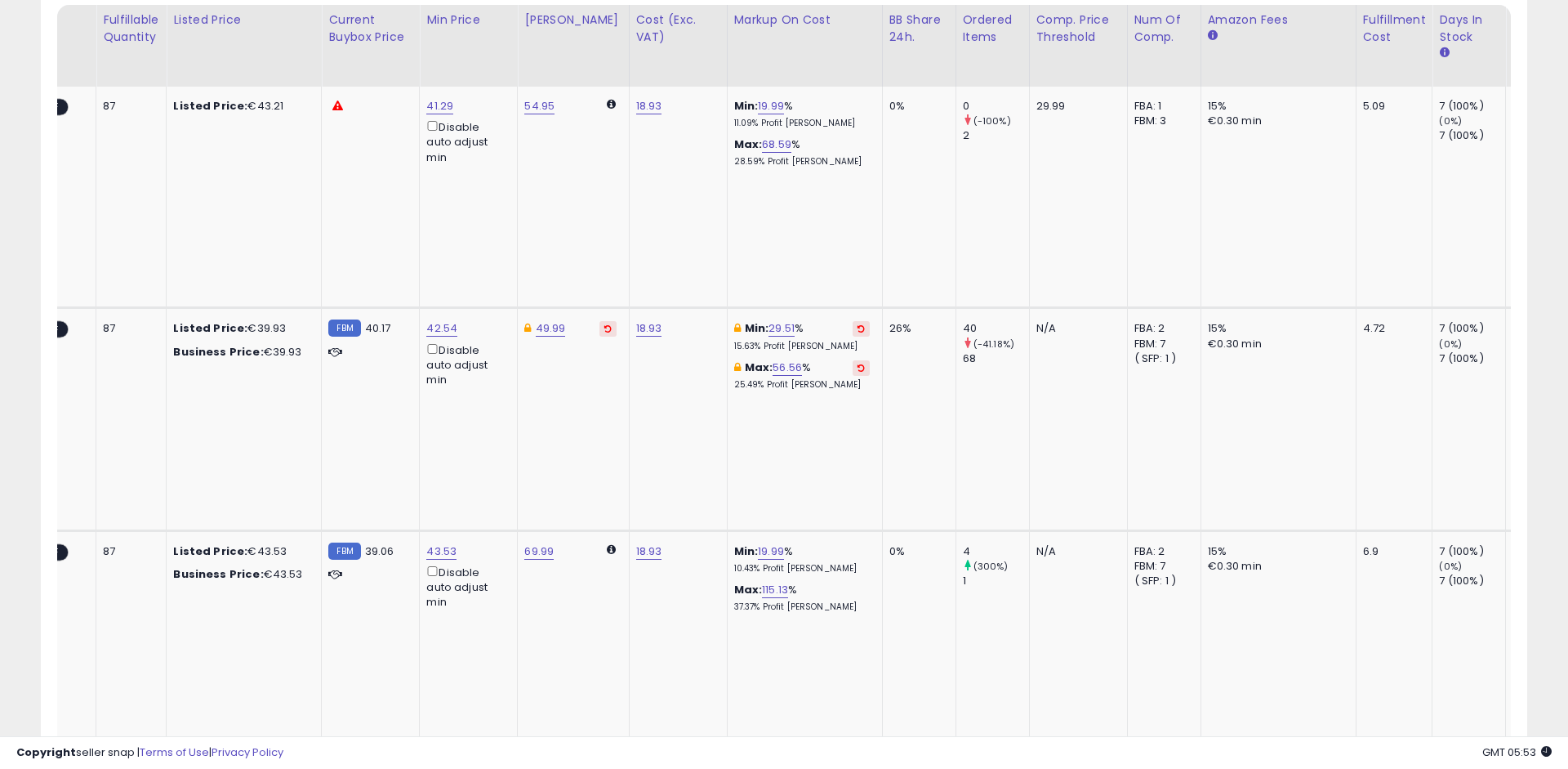
scroll to position [0, 0]
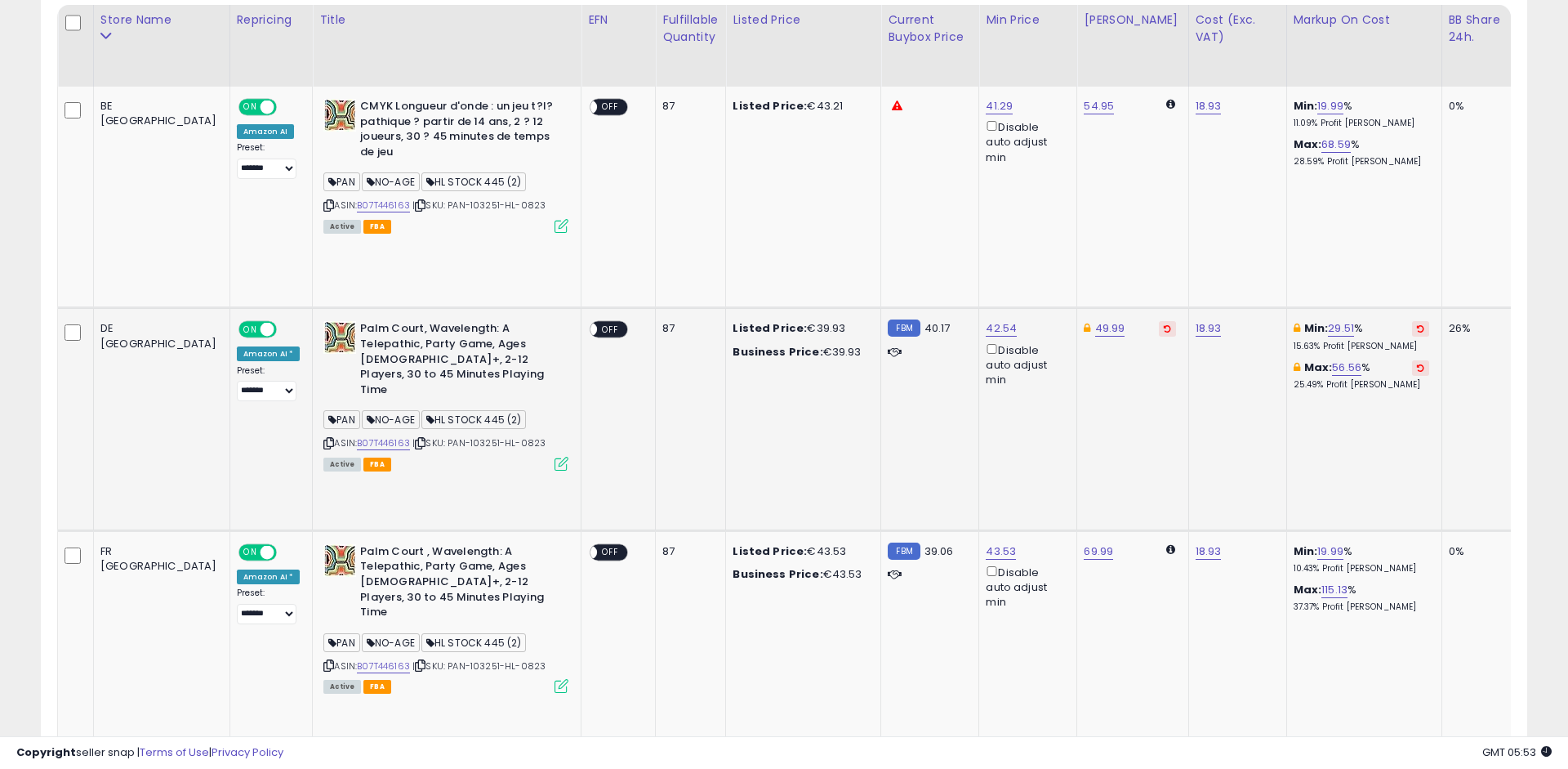
click at [554, 456] on icon at bounding box center [561, 463] width 14 height 14
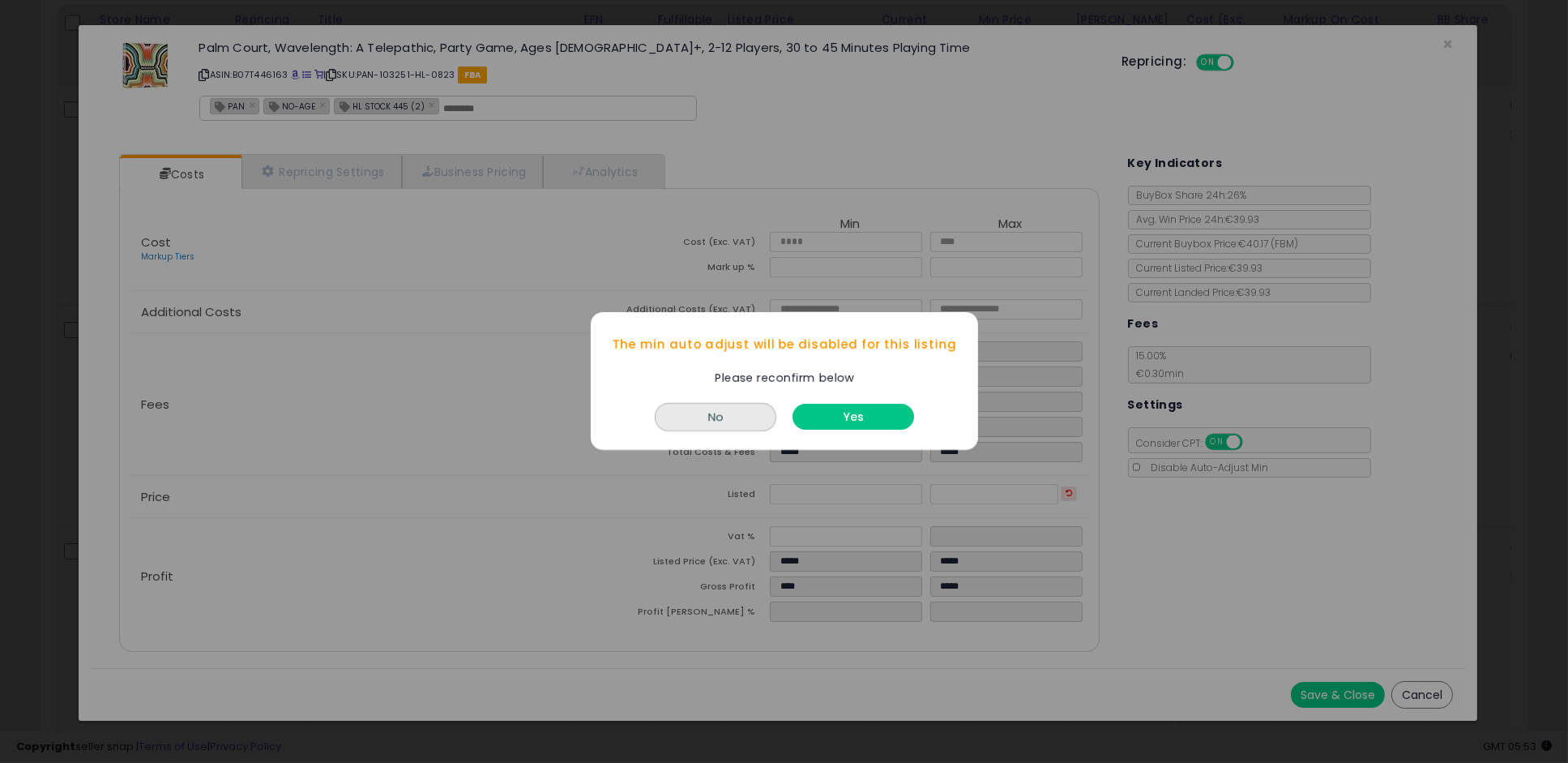
click at [853, 421] on button "Yes" at bounding box center [853, 418] width 122 height 26
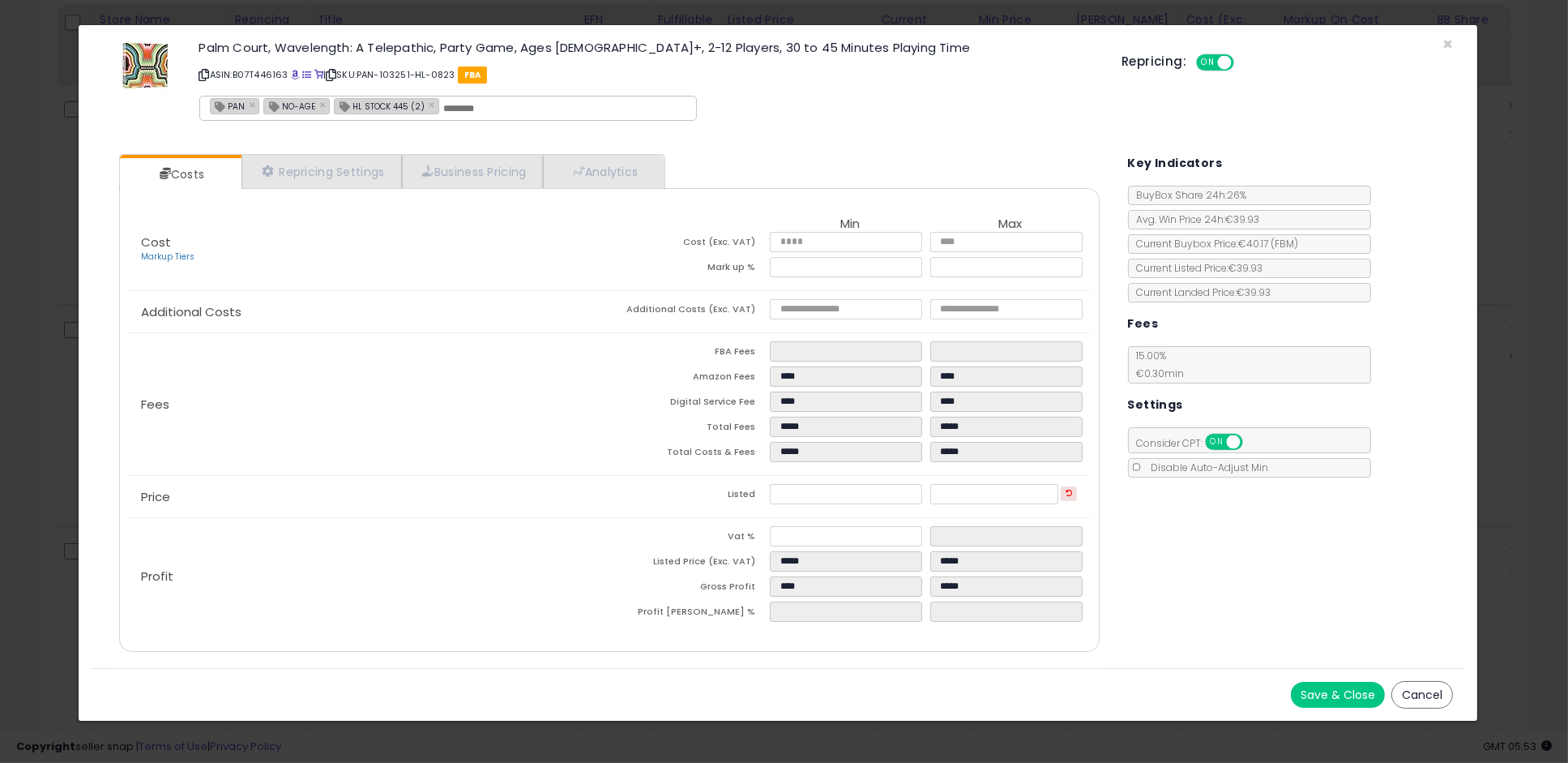
click at [1338, 693] on button "Save & Close" at bounding box center [1337, 695] width 94 height 26
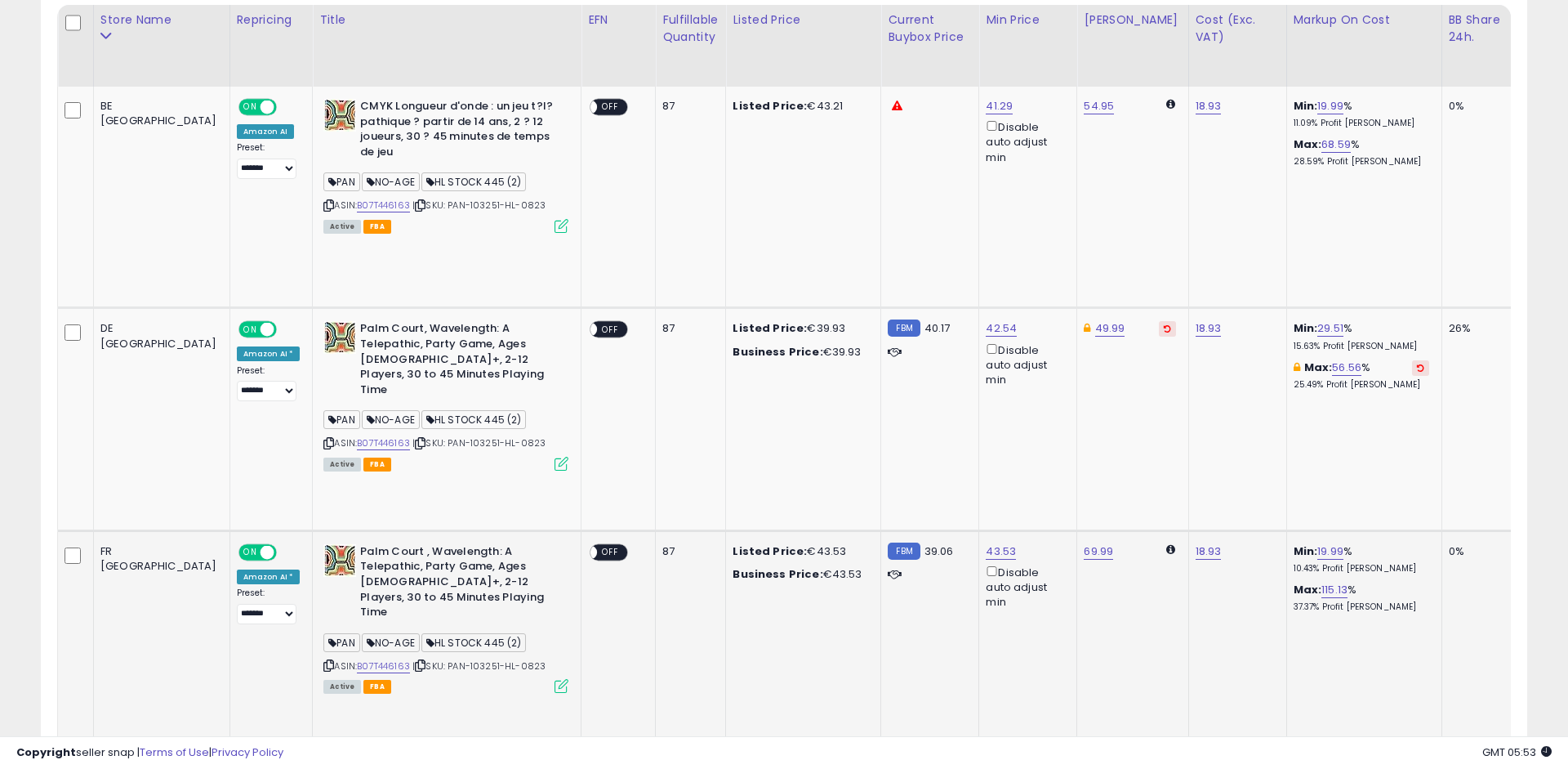
click at [554, 679] on icon at bounding box center [561, 686] width 14 height 14
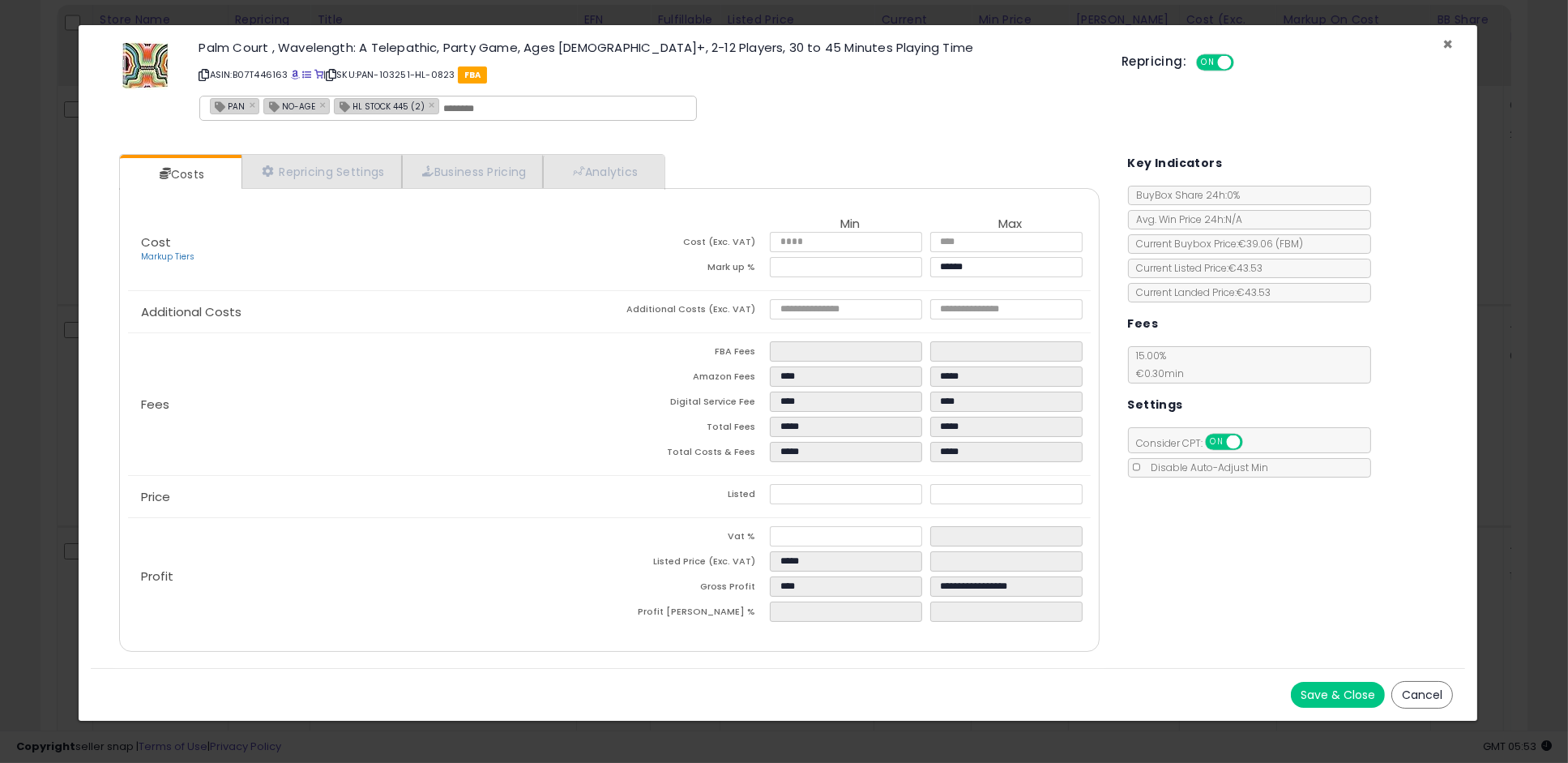
click at [1448, 46] on span "×" at bounding box center [1447, 44] width 11 height 24
